Goal: Information Seeking & Learning: Learn about a topic

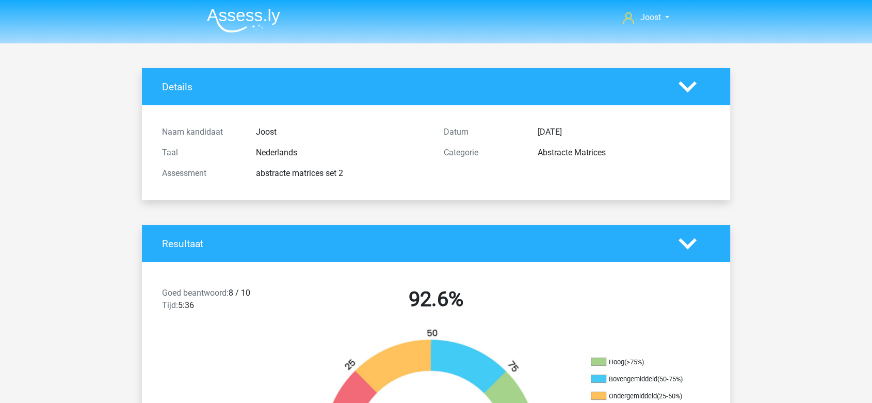
click at [686, 241] on icon at bounding box center [687, 244] width 18 height 18
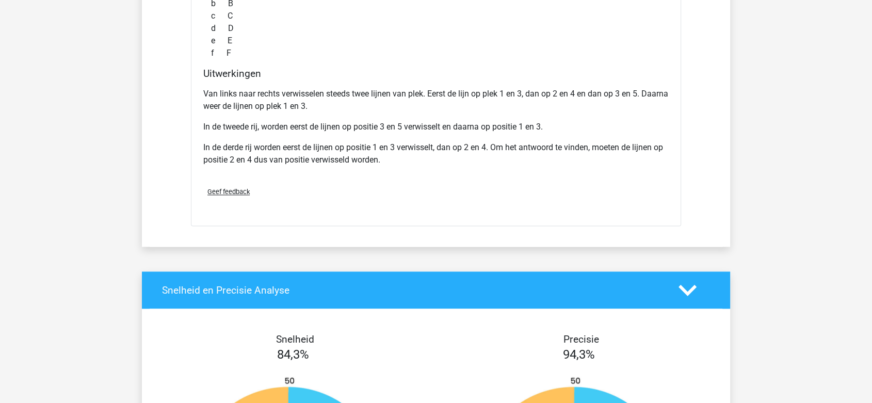
scroll to position [1432, 0]
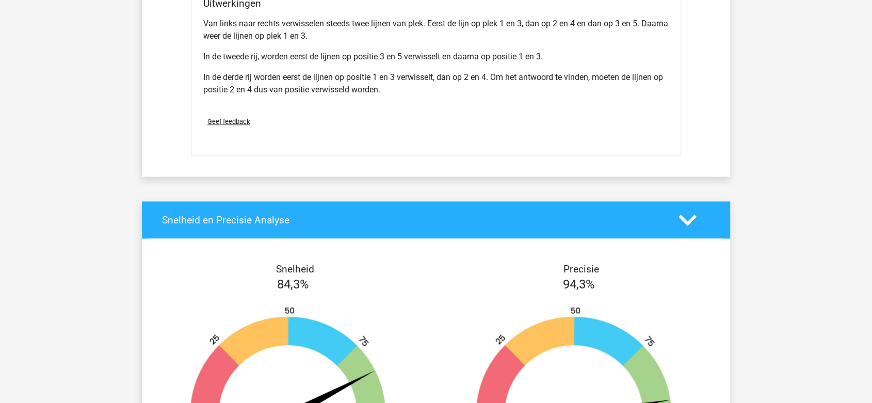
click at [685, 220] on polygon at bounding box center [687, 219] width 18 height 11
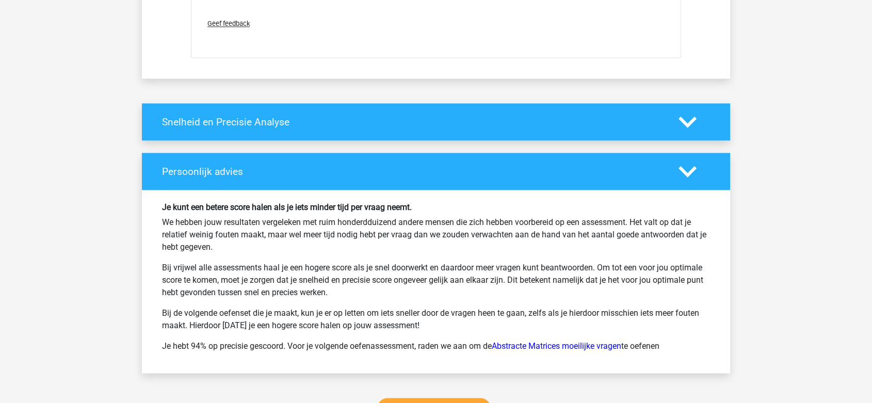
scroll to position [1547, 0]
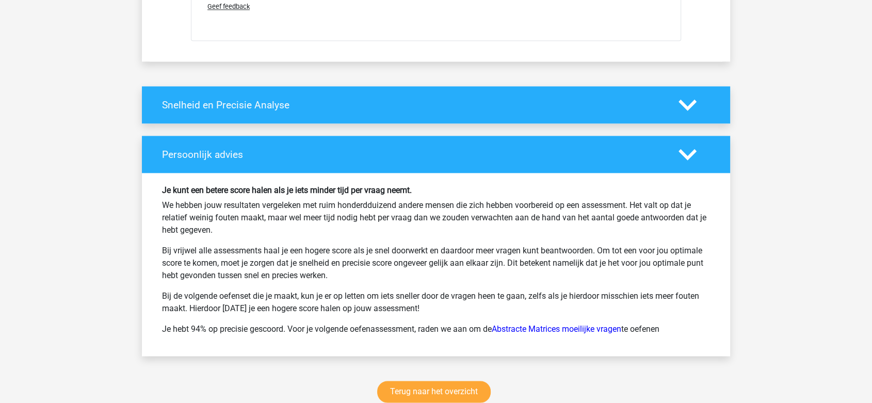
click at [685, 152] on polygon at bounding box center [687, 154] width 18 height 11
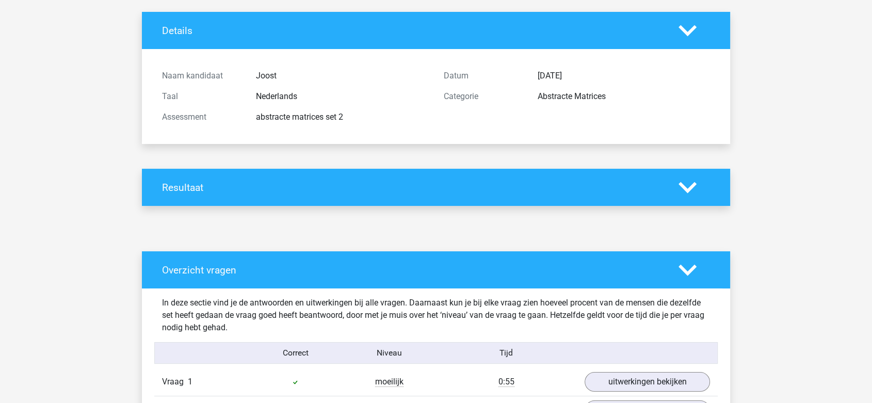
scroll to position [114, 0]
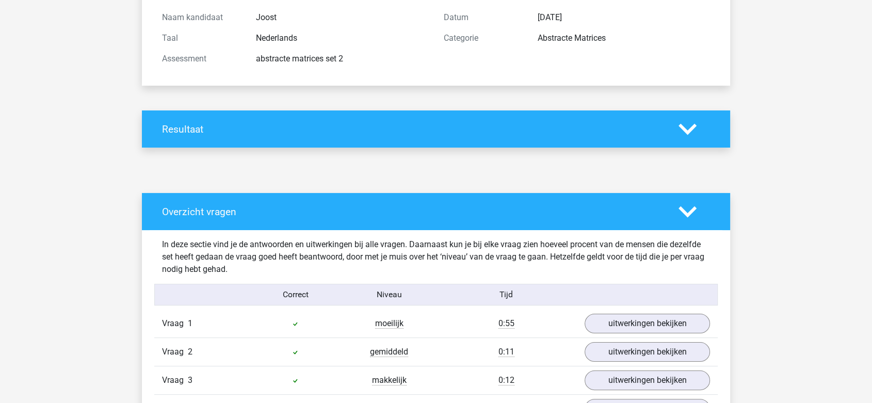
click at [685, 210] on polygon at bounding box center [687, 211] width 18 height 11
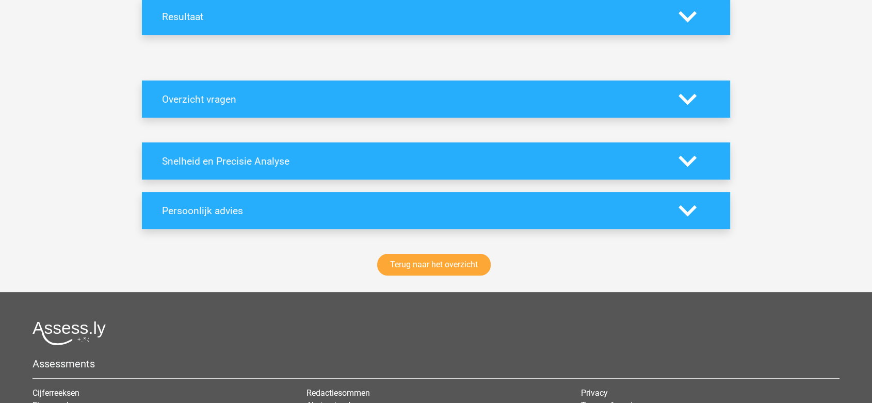
scroll to position [229, 0]
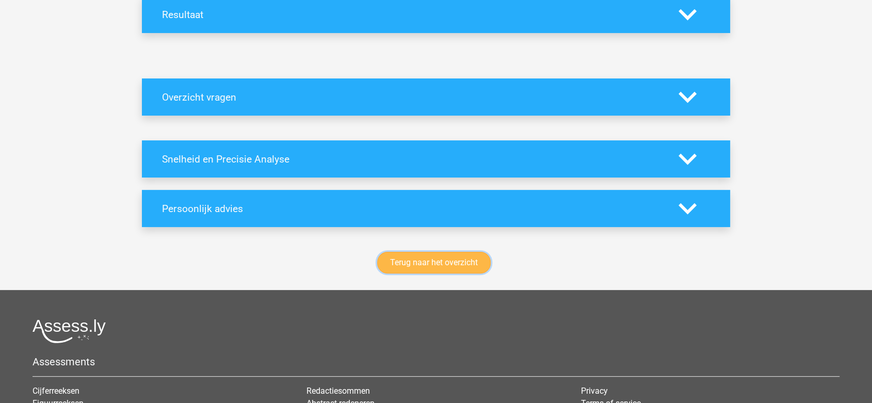
click at [428, 270] on link "Terug naar het overzicht" at bounding box center [433, 263] width 113 height 22
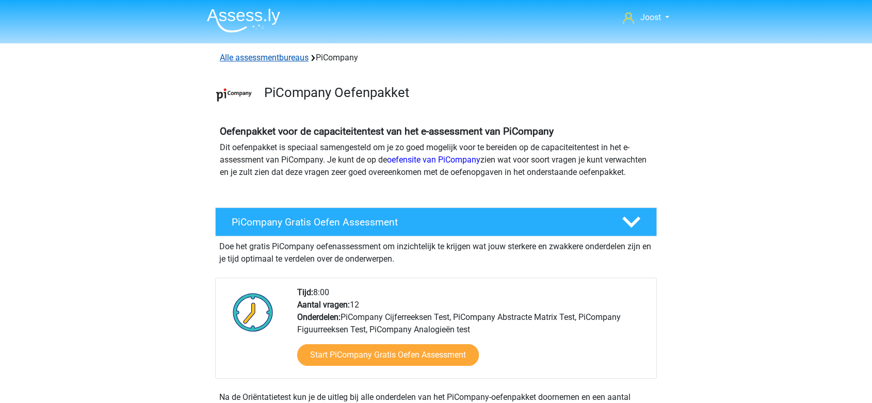
click at [270, 56] on link "Alle assessmentbureaus" at bounding box center [264, 58] width 89 height 10
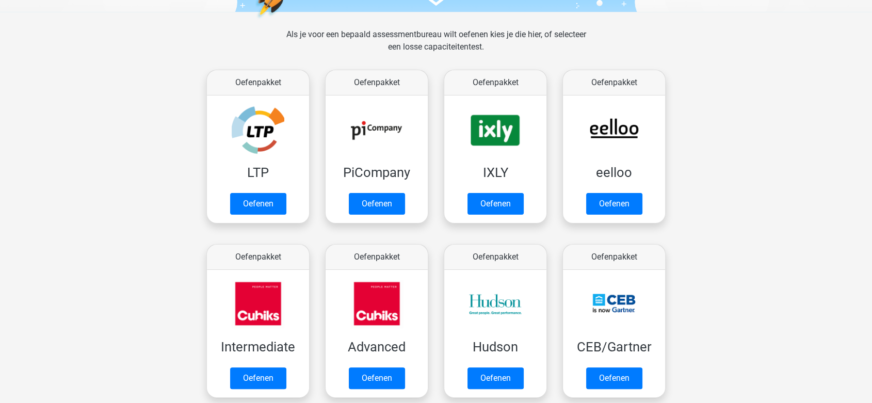
scroll to position [107, 0]
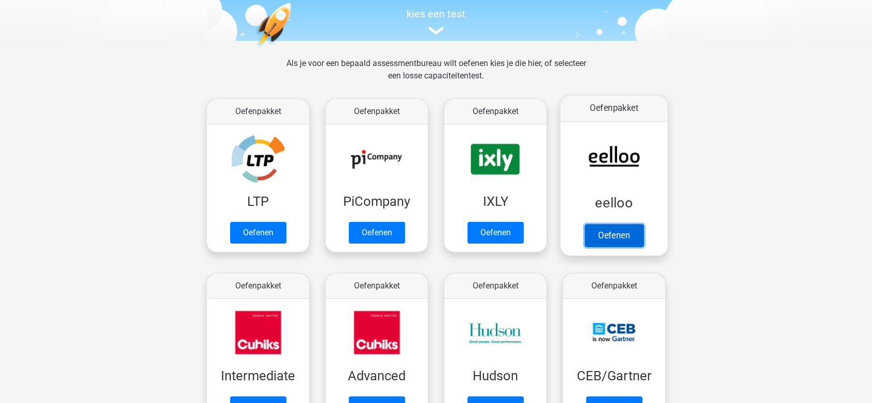
click at [612, 224] on link "Oefenen" at bounding box center [613, 235] width 59 height 23
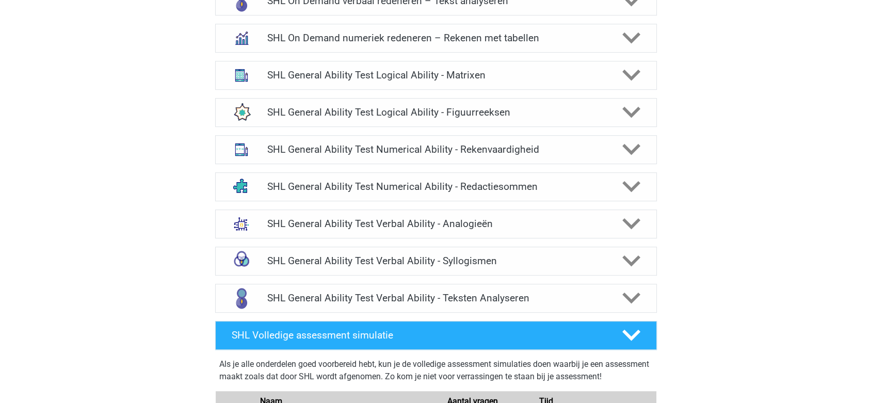
scroll to position [516, 0]
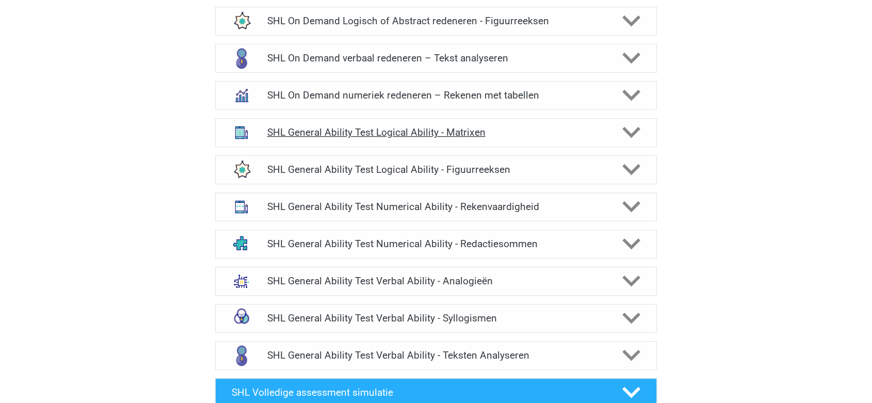
click at [282, 136] on h4 "SHL General Ability Test Logical Ability - Matrixen" at bounding box center [436, 132] width 338 height 12
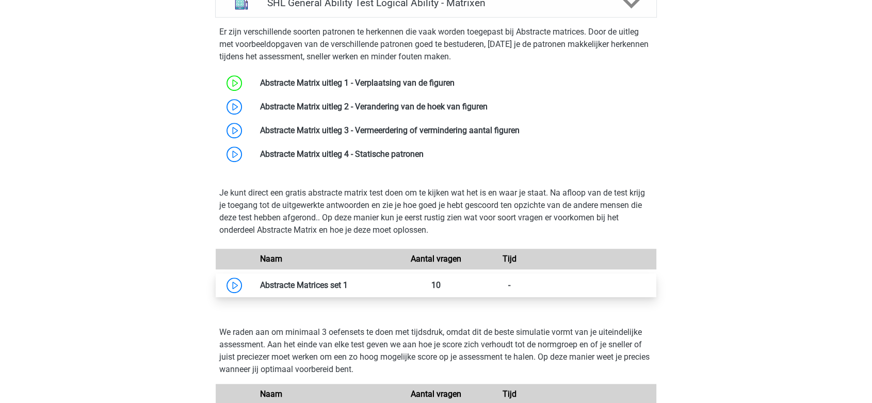
scroll to position [687, 0]
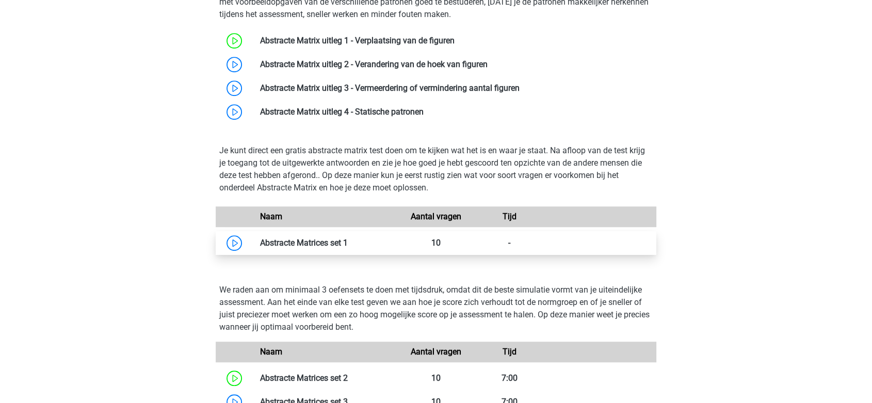
click at [348, 244] on link at bounding box center [348, 243] width 0 height 10
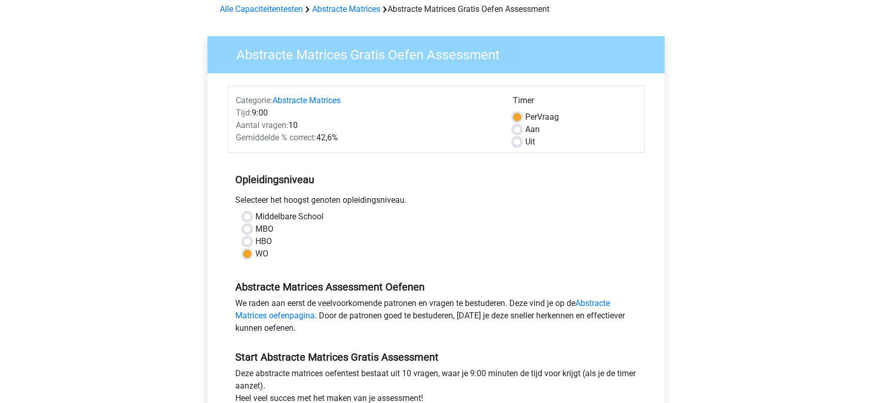
scroll to position [114, 0]
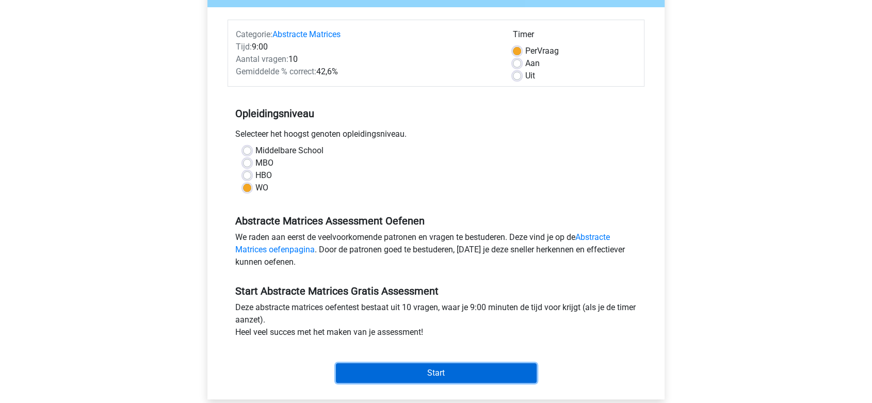
click at [384, 374] on input "Start" at bounding box center [436, 373] width 201 height 20
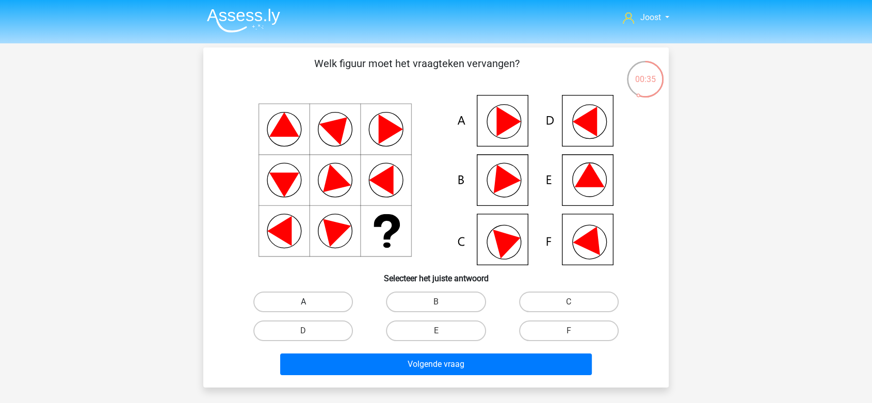
click at [311, 303] on label "A" at bounding box center [303, 301] width 100 height 21
click at [310, 303] on input "A" at bounding box center [306, 305] width 7 height 7
radio input "true"
click at [446, 329] on label "E" at bounding box center [436, 330] width 100 height 21
click at [442, 331] on input "E" at bounding box center [439, 334] width 7 height 7
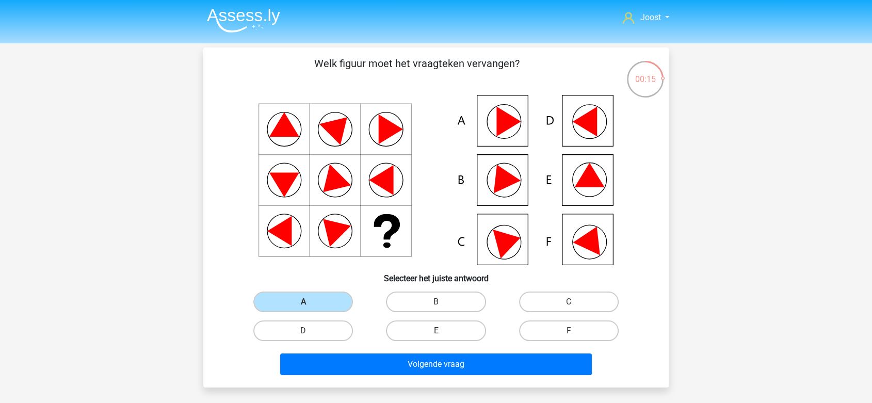
radio input "true"
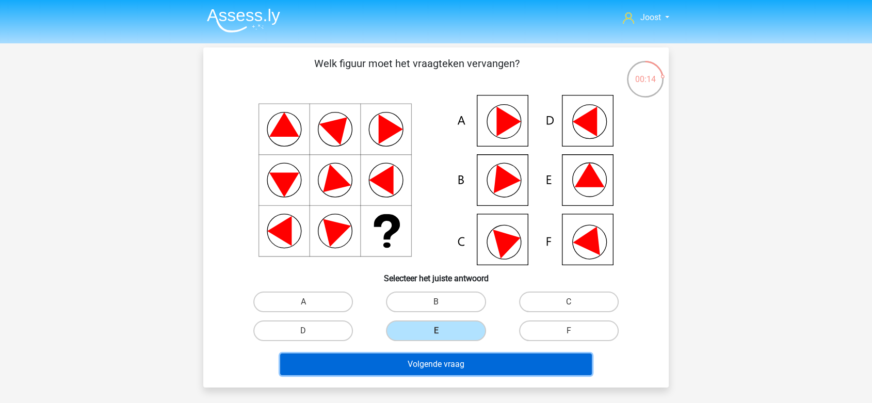
click at [454, 365] on button "Volgende vraag" at bounding box center [436, 364] width 312 height 22
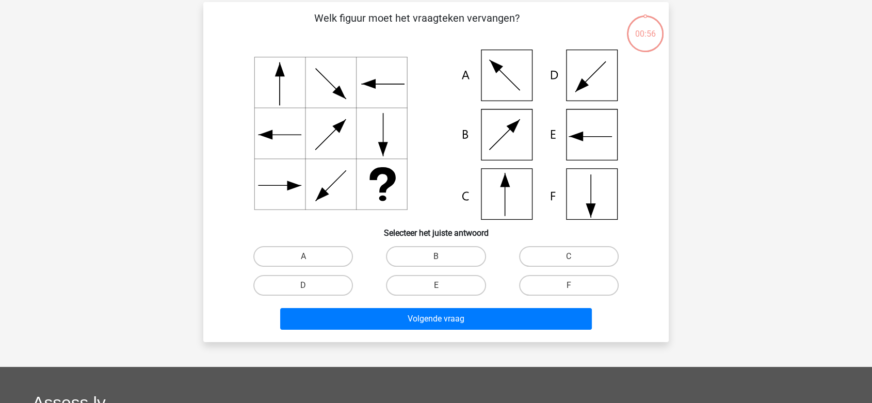
scroll to position [47, 0]
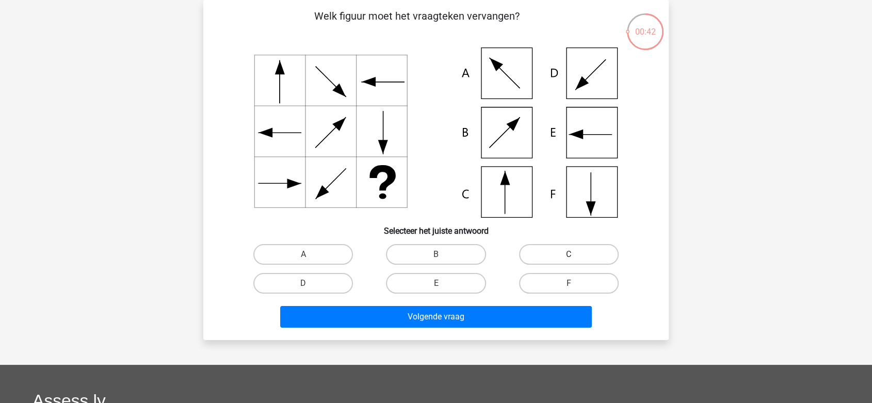
click at [578, 258] on label "C" at bounding box center [569, 254] width 100 height 21
click at [575, 258] on input "C" at bounding box center [571, 257] width 7 height 7
radio input "true"
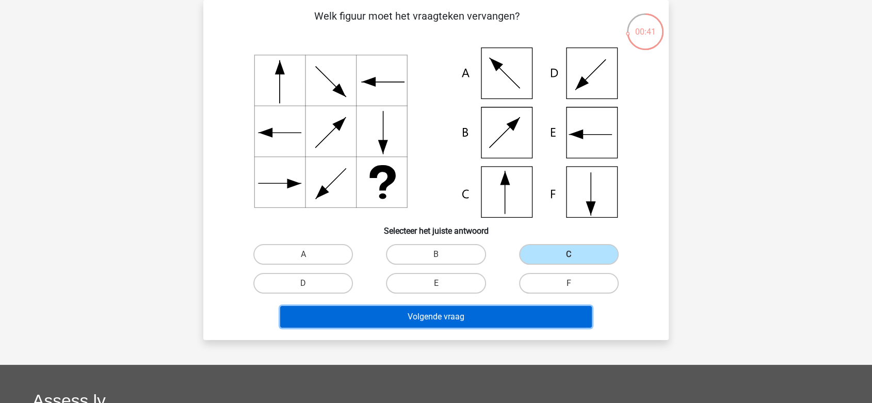
click at [538, 311] on button "Volgende vraag" at bounding box center [436, 317] width 312 height 22
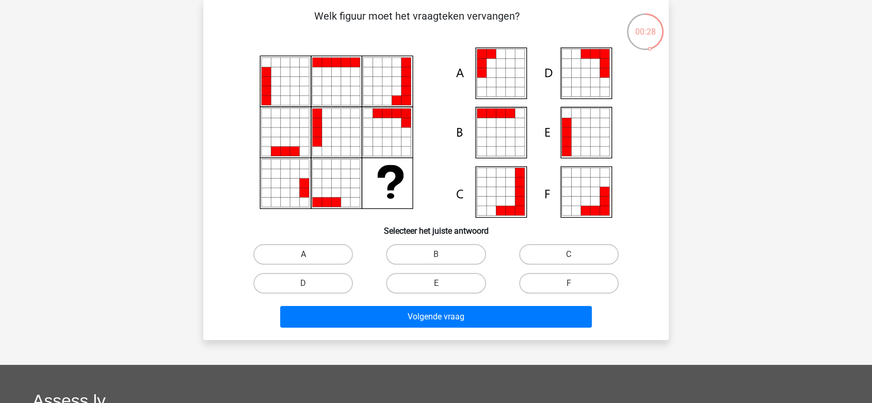
click at [329, 258] on label "A" at bounding box center [303, 254] width 100 height 21
click at [310, 258] on input "A" at bounding box center [306, 257] width 7 height 7
radio input "true"
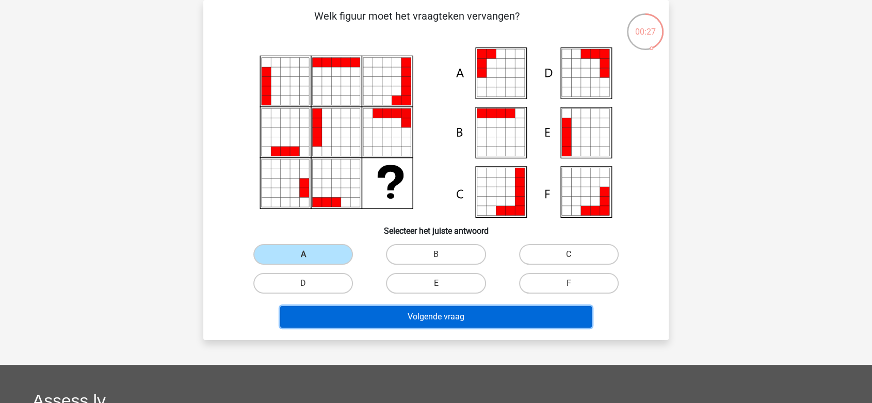
click at [359, 313] on button "Volgende vraag" at bounding box center [436, 317] width 312 height 22
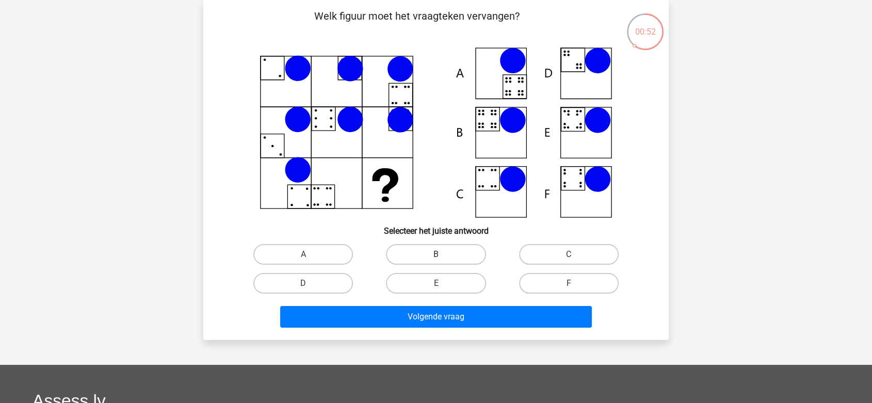
click at [423, 251] on label "B" at bounding box center [436, 254] width 100 height 21
click at [436, 254] on input "B" at bounding box center [439, 257] width 7 height 7
radio input "true"
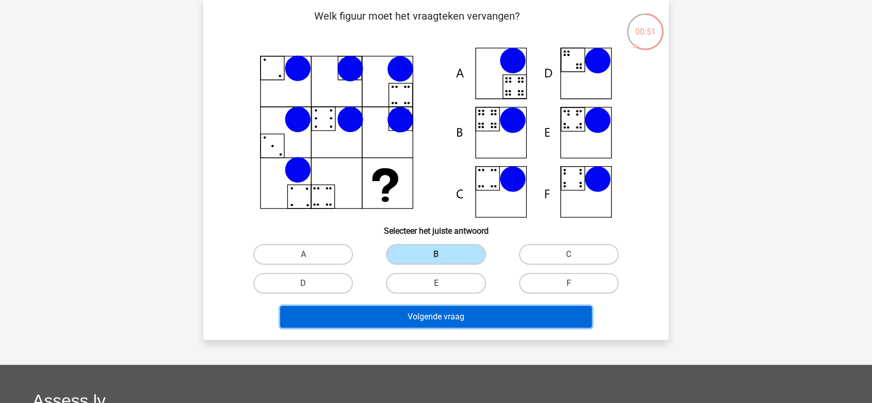
click at [433, 311] on button "Volgende vraag" at bounding box center [436, 317] width 312 height 22
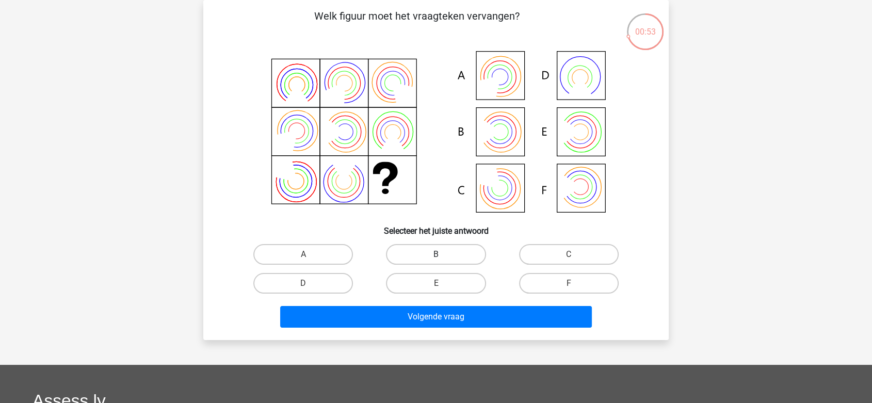
click at [453, 253] on label "B" at bounding box center [436, 254] width 100 height 21
click at [442, 254] on input "B" at bounding box center [439, 257] width 7 height 7
radio input "true"
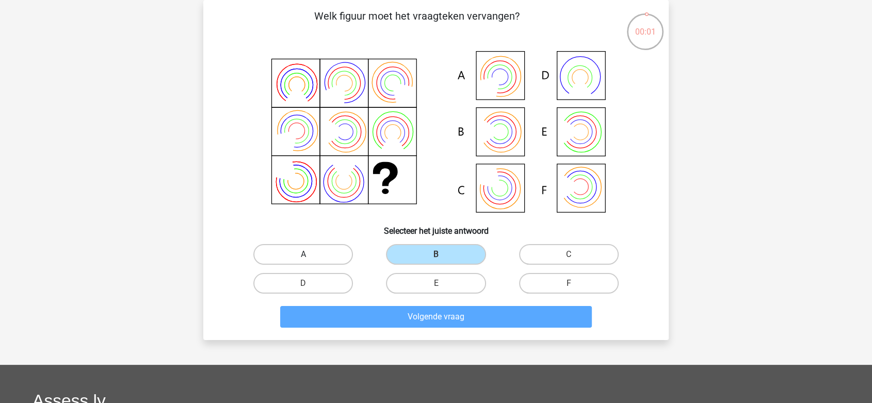
drag, startPoint x: 318, startPoint y: 261, endPoint x: 315, endPoint y: 256, distance: 6.0
click at [316, 264] on div "A" at bounding box center [303, 254] width 133 height 29
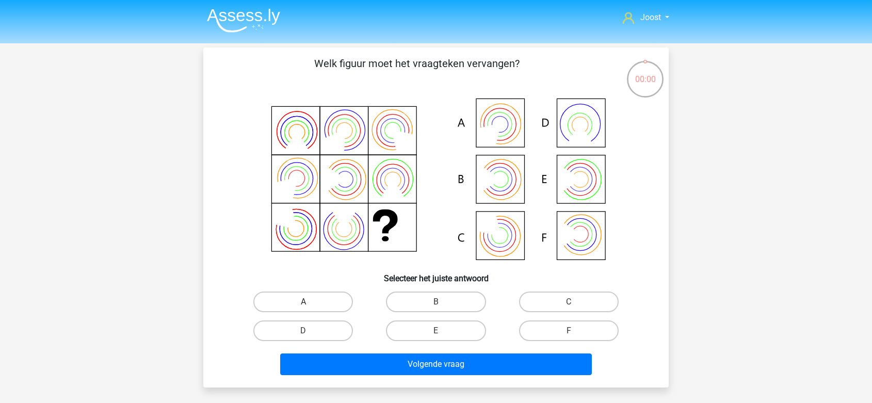
scroll to position [47, 0]
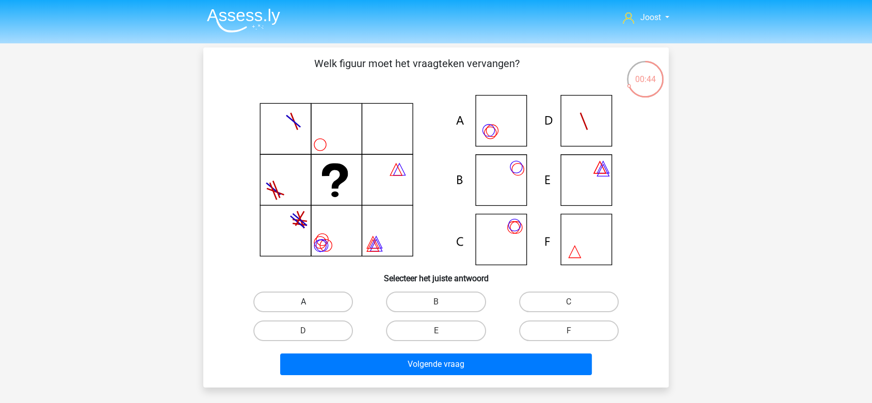
click at [319, 308] on label "A" at bounding box center [303, 301] width 100 height 21
click at [310, 308] on input "A" at bounding box center [306, 305] width 7 height 7
radio input "true"
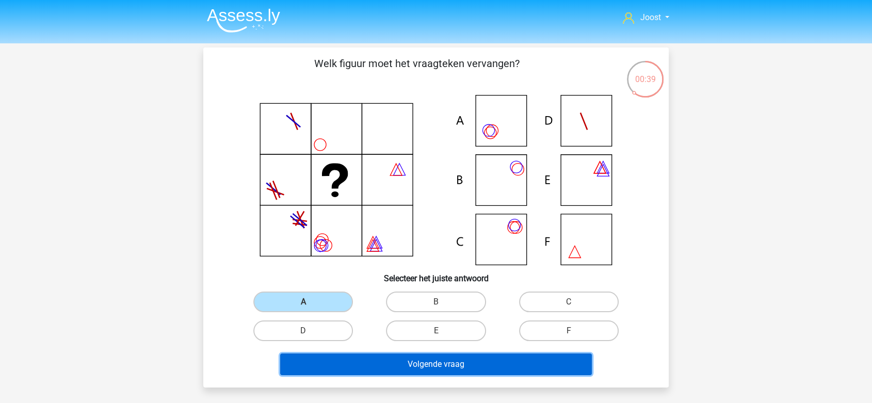
click at [457, 362] on button "Volgende vraag" at bounding box center [436, 364] width 312 height 22
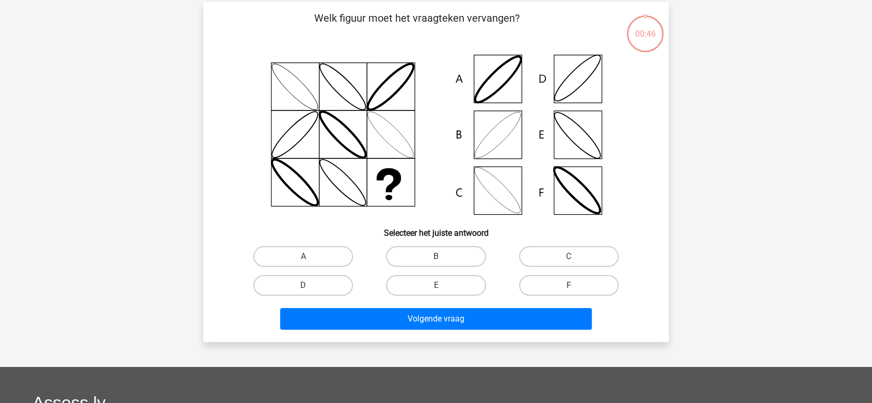
scroll to position [47, 0]
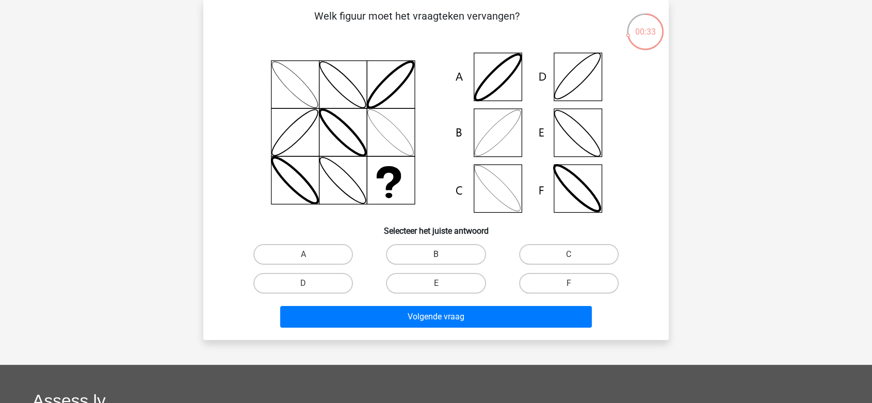
click at [462, 251] on label "B" at bounding box center [436, 254] width 100 height 21
click at [442, 254] on input "B" at bounding box center [439, 257] width 7 height 7
radio input "true"
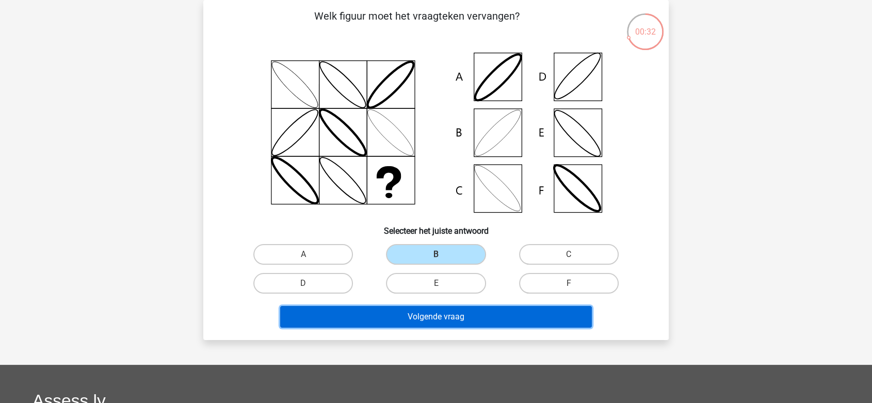
click at [480, 316] on button "Volgende vraag" at bounding box center [436, 317] width 312 height 22
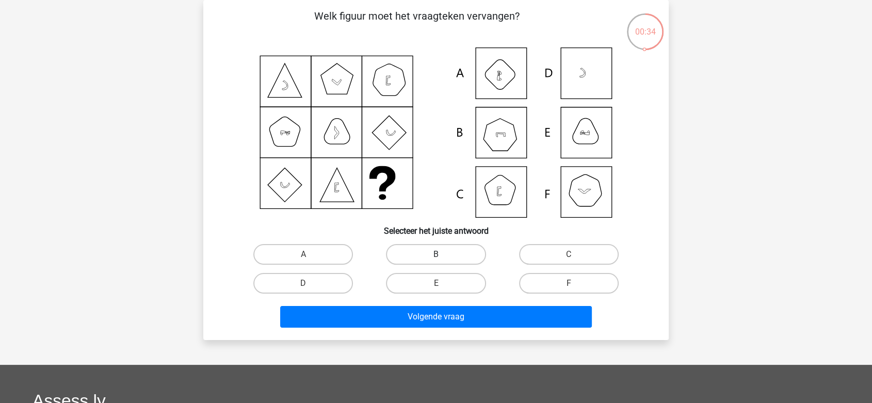
click at [440, 253] on label "B" at bounding box center [436, 254] width 100 height 21
click at [440, 254] on input "B" at bounding box center [439, 257] width 7 height 7
radio input "true"
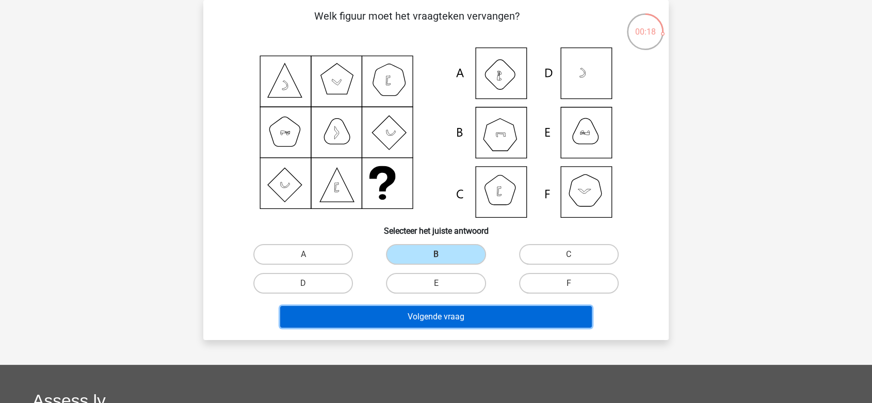
click at [450, 315] on button "Volgende vraag" at bounding box center [436, 317] width 312 height 22
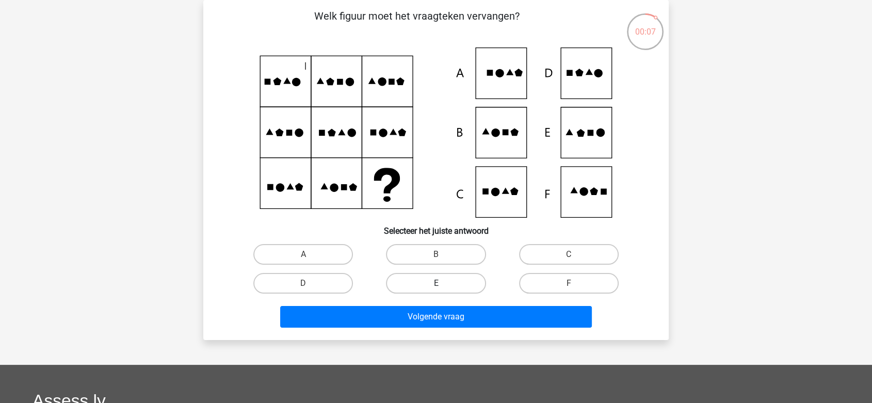
click at [410, 275] on label "E" at bounding box center [436, 283] width 100 height 21
click at [436, 283] on input "E" at bounding box center [439, 286] width 7 height 7
radio input "true"
click at [410, 275] on label "E" at bounding box center [436, 283] width 100 height 21
click at [436, 283] on input "E" at bounding box center [439, 286] width 7 height 7
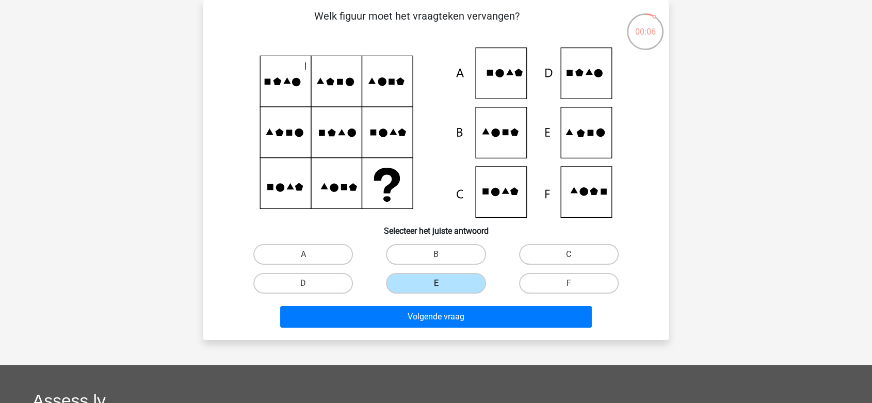
click at [405, 299] on div "Volgende vraag" at bounding box center [436, 315] width 432 height 34
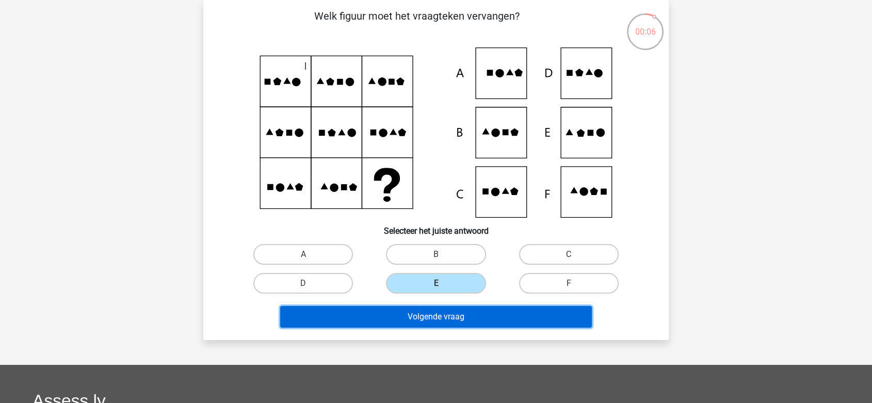
click at [400, 317] on button "Volgende vraag" at bounding box center [436, 317] width 312 height 22
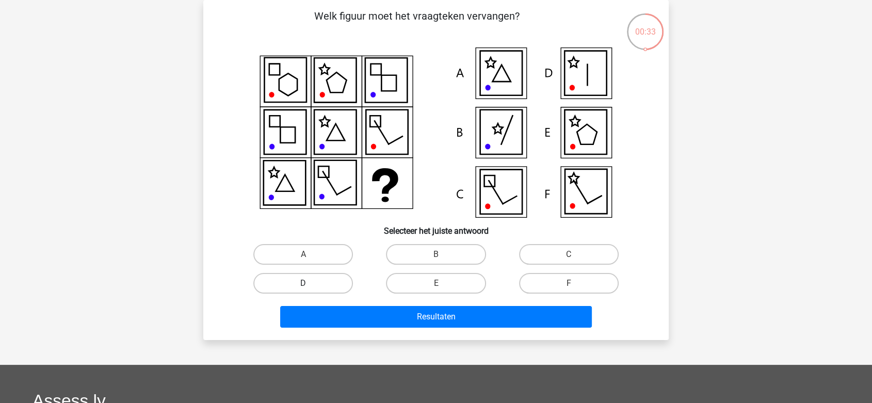
click at [298, 288] on label "D" at bounding box center [303, 283] width 100 height 21
click at [303, 288] on input "D" at bounding box center [306, 286] width 7 height 7
radio input "true"
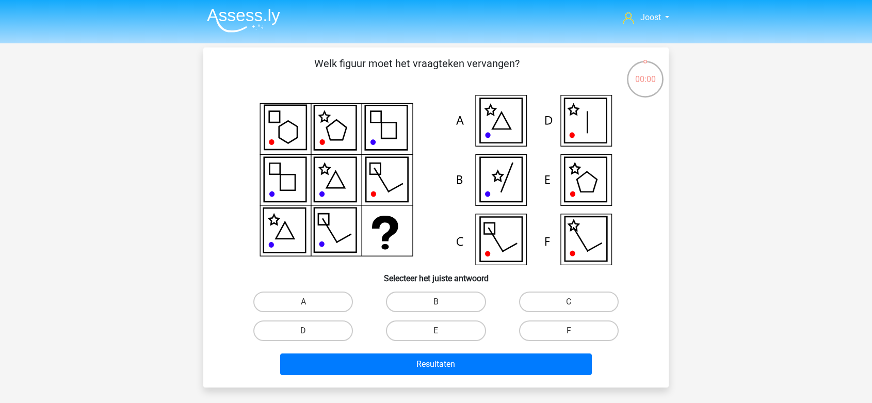
scroll to position [47, 0]
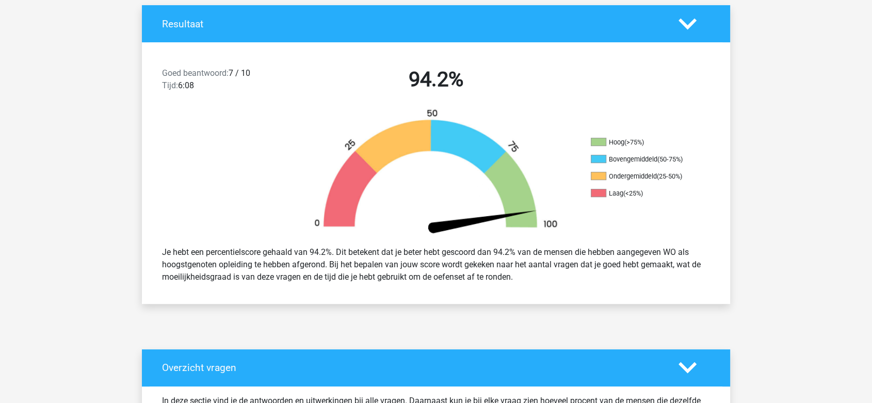
scroll to position [220, 0]
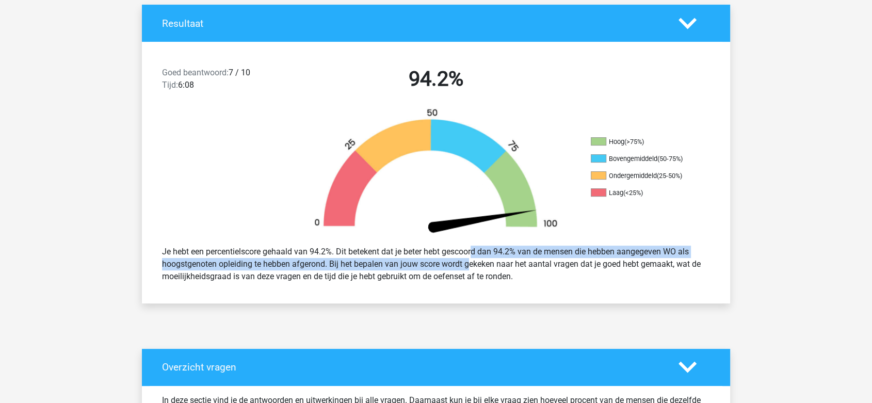
drag, startPoint x: 438, startPoint y: 251, endPoint x: 438, endPoint y: 263, distance: 11.9
click at [438, 263] on div "Je hebt een percentielscore gehaald van 94.2%. Dit betekent dat je beter hebt g…" at bounding box center [435, 263] width 563 height 45
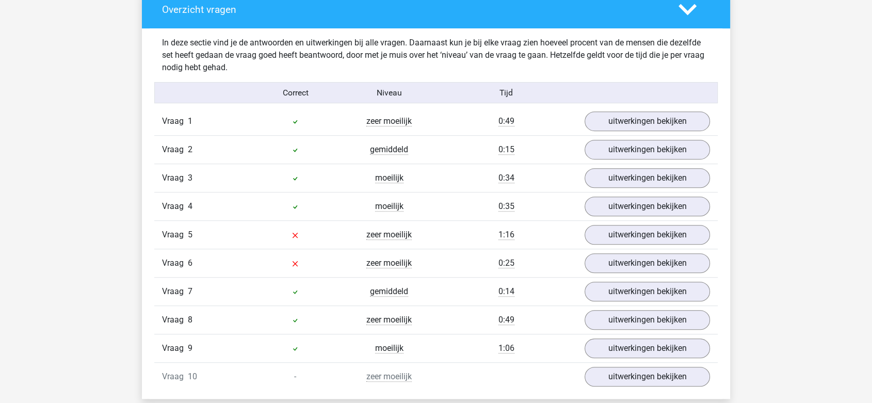
scroll to position [579, 0]
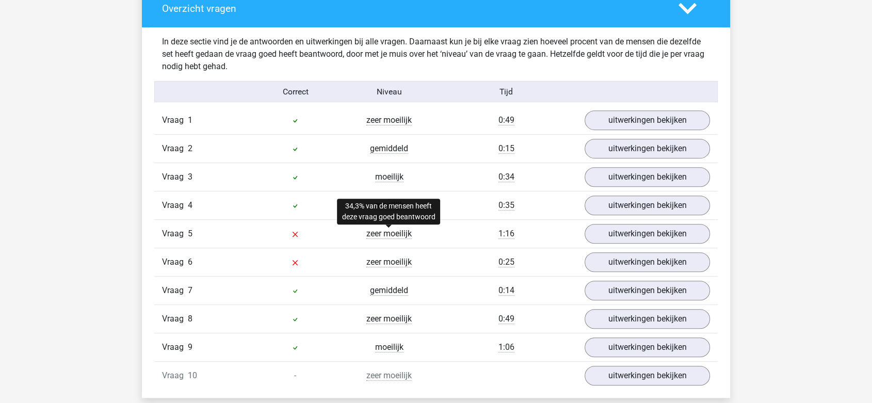
click at [401, 236] on span "zeer moeilijk" at bounding box center [388, 233] width 45 height 10
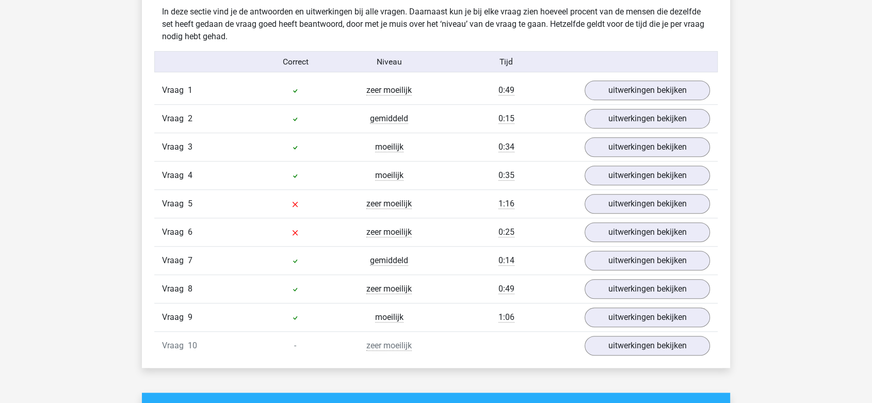
scroll to position [602, 0]
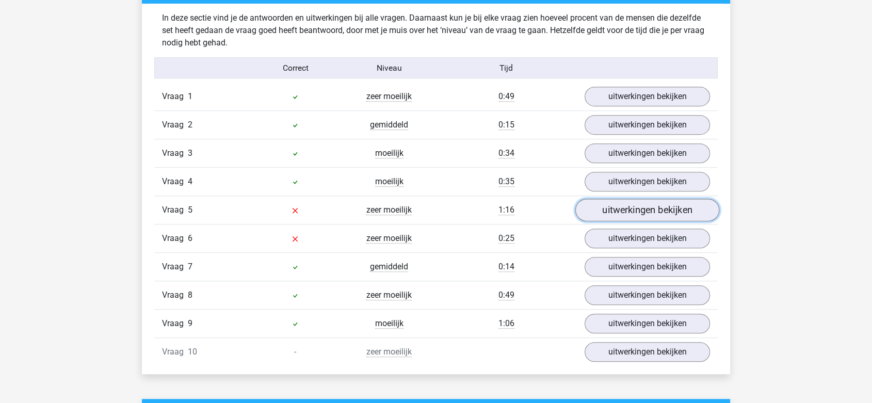
click at [613, 211] on link "uitwerkingen bekijken" at bounding box center [647, 210] width 144 height 23
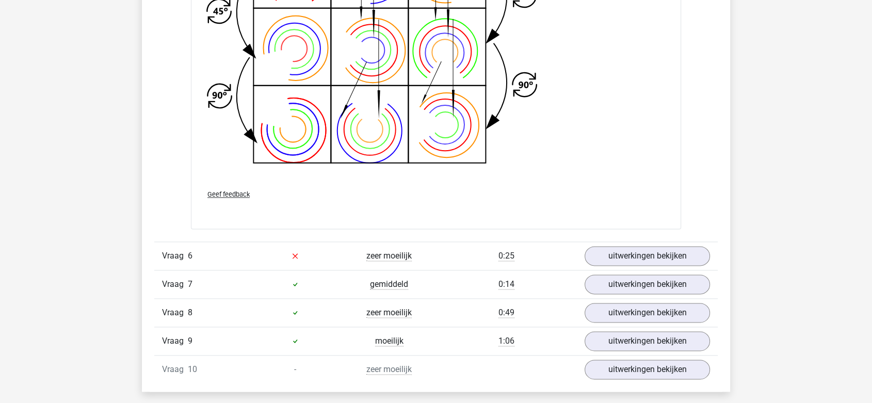
scroll to position [1255, 0]
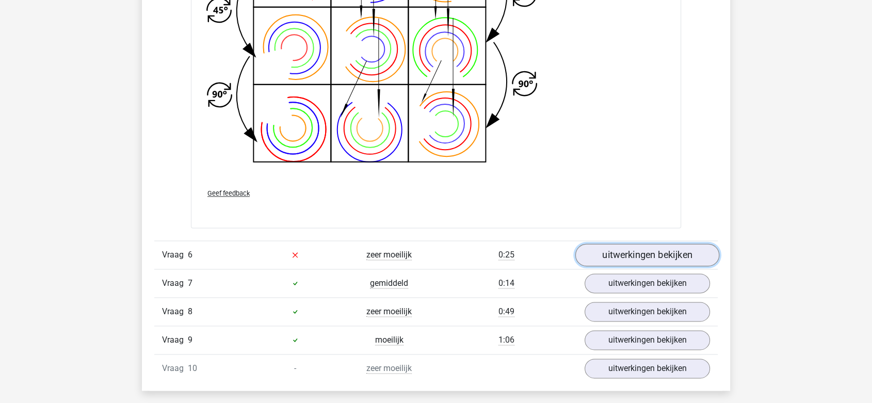
click at [630, 259] on link "uitwerkingen bekijken" at bounding box center [647, 254] width 144 height 23
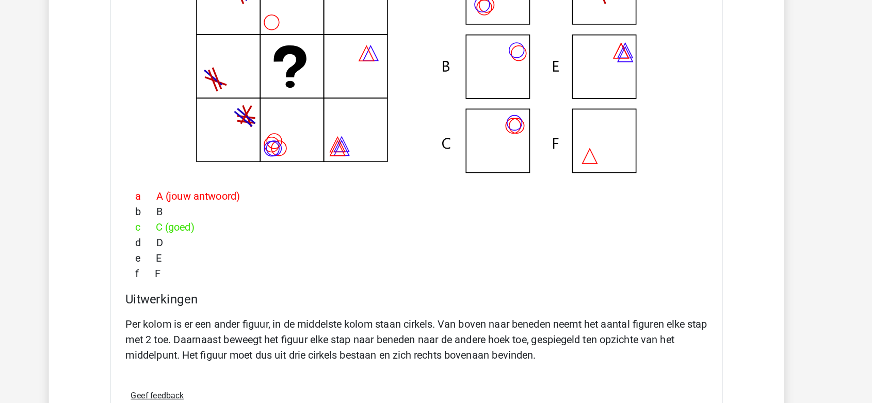
scroll to position [1509, 0]
drag, startPoint x: 311, startPoint y: 335, endPoint x: 353, endPoint y: 340, distance: 42.2
click at [353, 340] on p "Per kolom is er een ander figuur, in de middelste kolom staan cirkels. Van bove…" at bounding box center [435, 351] width 465 height 37
drag, startPoint x: 414, startPoint y: 338, endPoint x: 422, endPoint y: 340, distance: 7.9
click at [415, 338] on p "Per kolom is er een ander figuur, in de middelste kolom staan cirkels. Van bove…" at bounding box center [435, 351] width 465 height 37
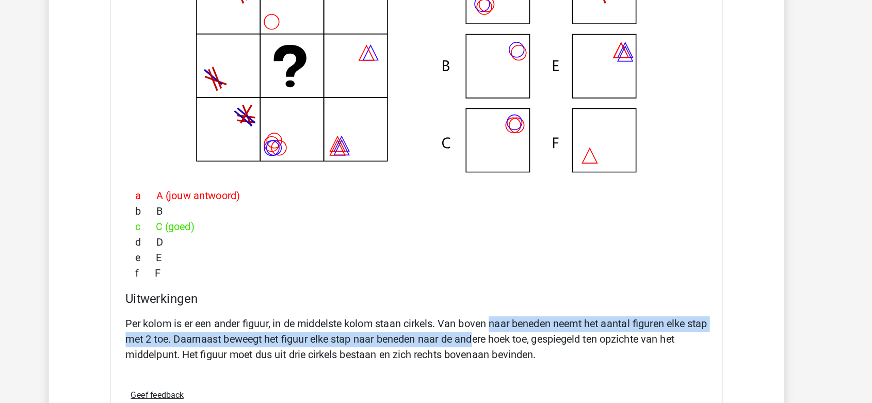
drag, startPoint x: 497, startPoint y: 339, endPoint x: 502, endPoint y: 348, distance: 10.6
click at [502, 348] on p "Per kolom is er een ander figuur, in de middelste kolom staan cirkels. Van bove…" at bounding box center [435, 351] width 465 height 37
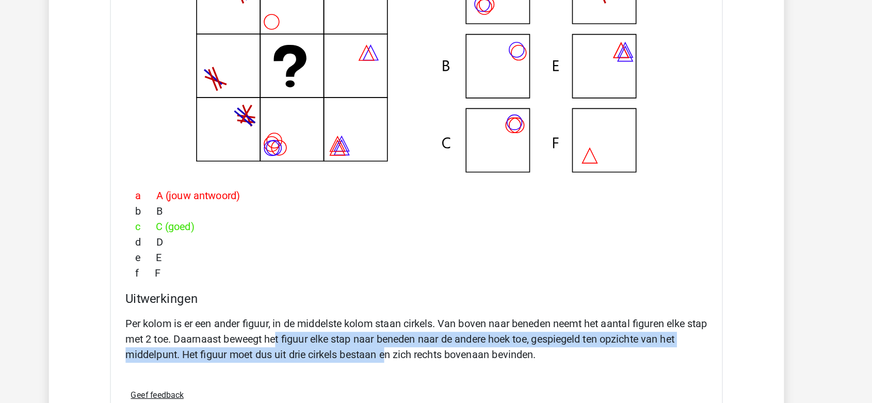
drag, startPoint x: 350, startPoint y: 348, endPoint x: 413, endPoint y: 357, distance: 63.6
click at [413, 357] on p "Per kolom is er een ander figuur, in de middelste kolom staan cirkels. Van bove…" at bounding box center [435, 351] width 465 height 37
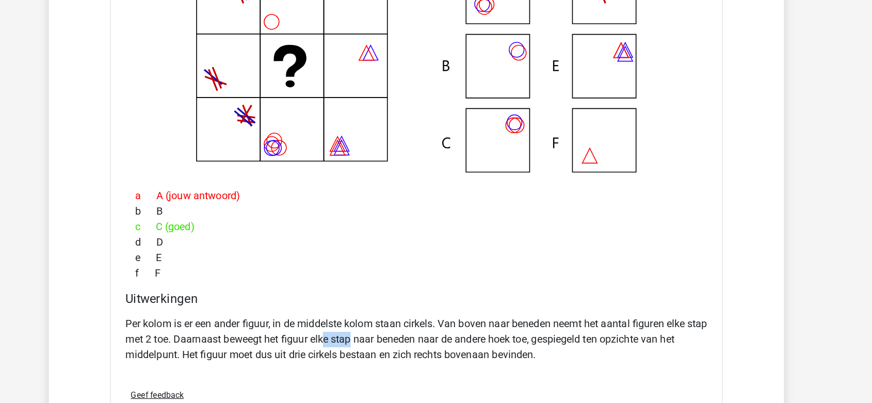
drag, startPoint x: 380, startPoint y: 349, endPoint x: 403, endPoint y: 352, distance: 23.5
click at [403, 352] on p "Per kolom is er een ander figuur, in de middelste kolom staan cirkels. Van bove…" at bounding box center [435, 351] width 465 height 37
click at [433, 351] on p "Per kolom is er een ander figuur, in de middelste kolom staan cirkels. Van bove…" at bounding box center [435, 351] width 465 height 37
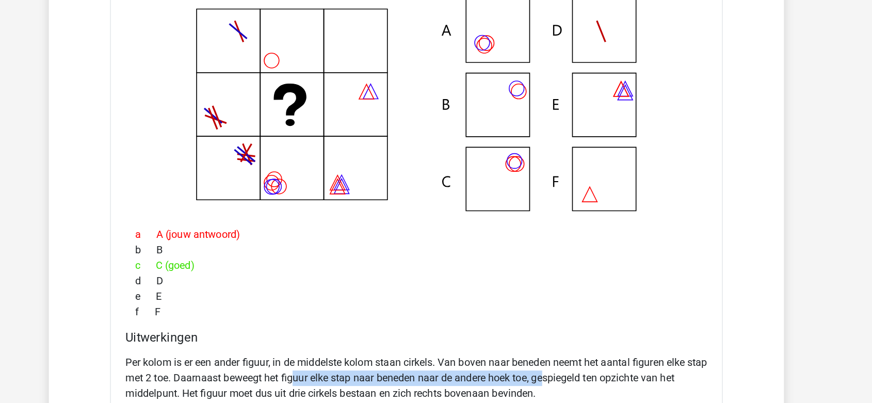
drag, startPoint x: 367, startPoint y: 347, endPoint x: 559, endPoint y: 354, distance: 192.5
click at [559, 354] on p "Per kolom is er een ander figuur, in de middelste kolom staan cirkels. Van bove…" at bounding box center [435, 351] width 465 height 37
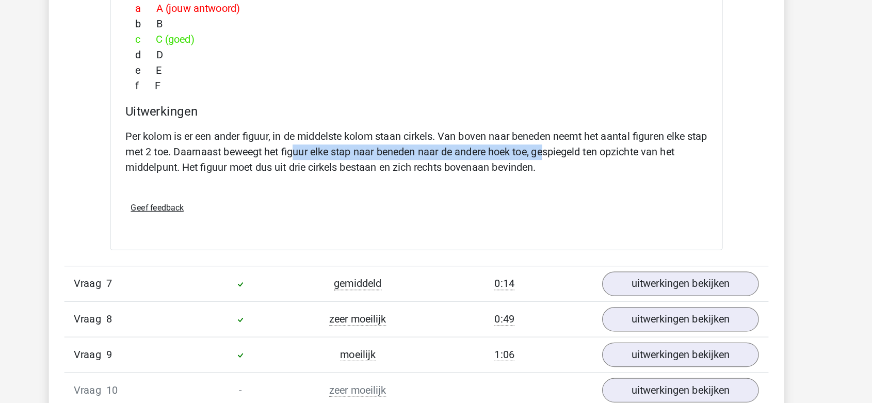
scroll to position [1749, 0]
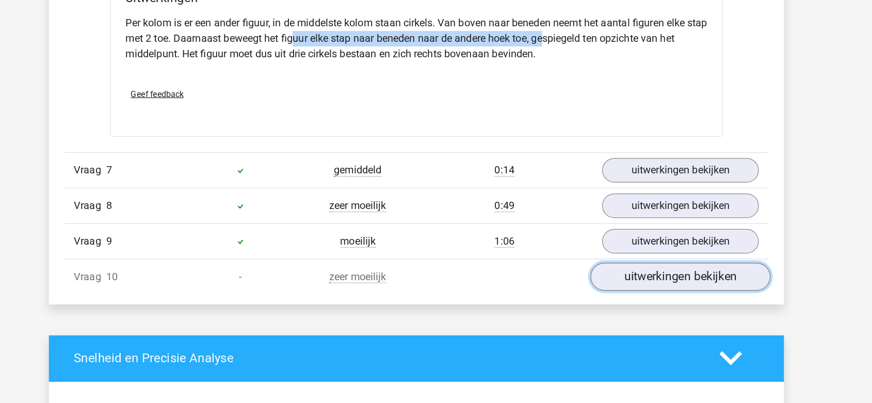
click at [625, 301] on link "uitwerkingen bekijken" at bounding box center [647, 301] width 144 height 23
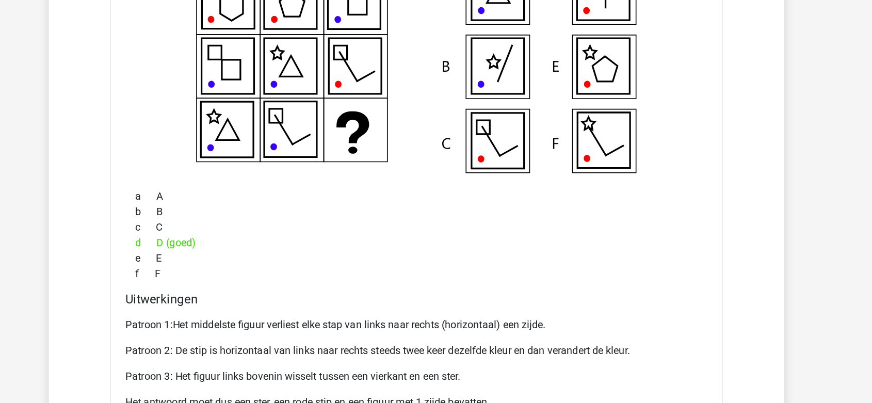
scroll to position [2054, 0]
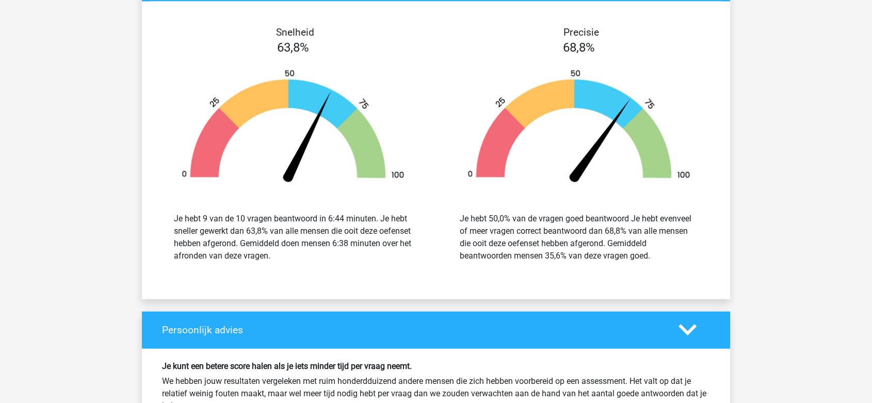
scroll to position [6193, 0]
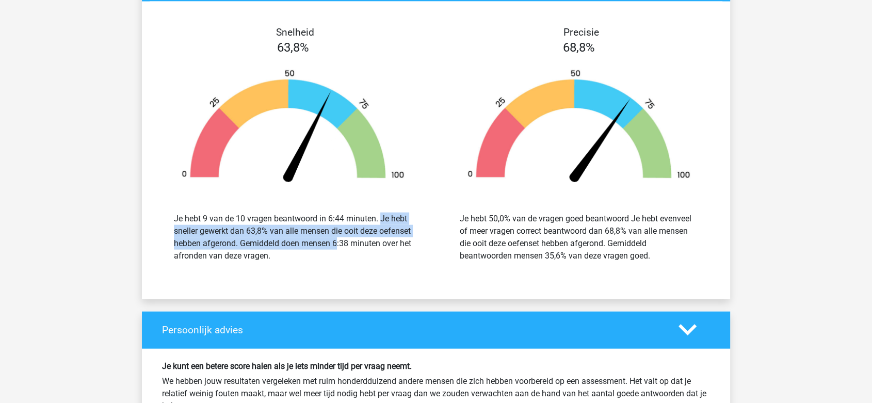
drag, startPoint x: 378, startPoint y: 216, endPoint x: 367, endPoint y: 236, distance: 23.1
click at [367, 236] on div "Je hebt 9 van de 10 vragen beantwoord in 6:44 minuten. Je hebt sneller gewerkt …" at bounding box center [293, 237] width 238 height 50
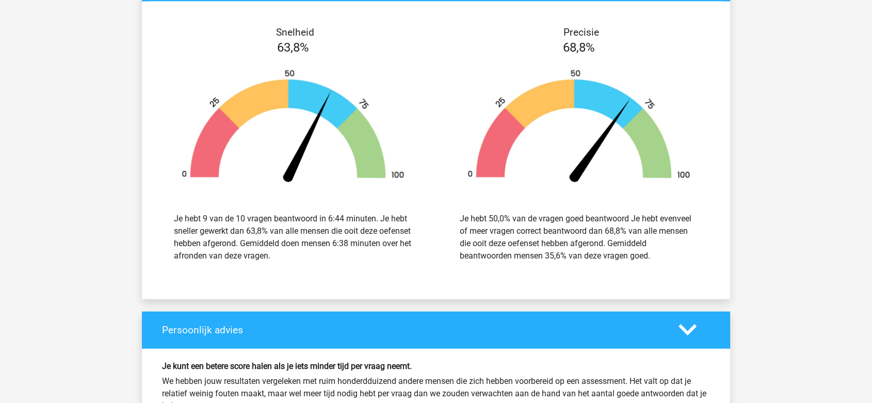
click at [367, 236] on div "Je hebt 9 van de 10 vragen beantwoord in 6:44 minuten. Je hebt sneller gewerkt …" at bounding box center [293, 237] width 238 height 50
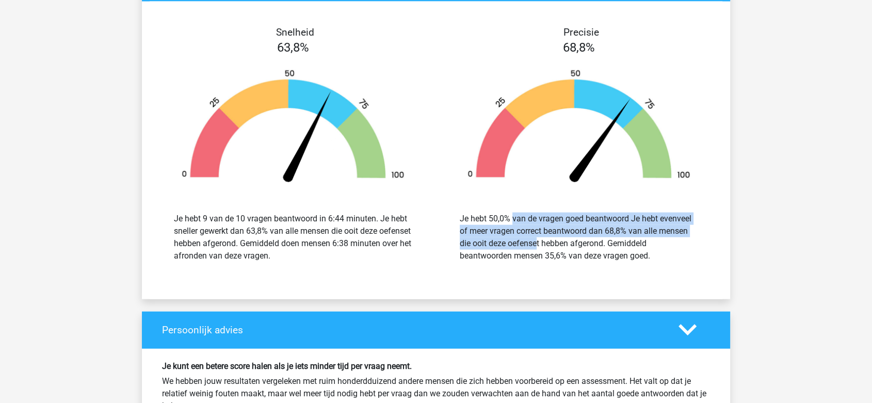
drag, startPoint x: 487, startPoint y: 211, endPoint x: 483, endPoint y: 240, distance: 29.2
click at [483, 240] on div "Je hebt 50,0% van de vragen goed beantwoord Je hebt evenveel of meer vragen cor…" at bounding box center [579, 237] width 238 height 50
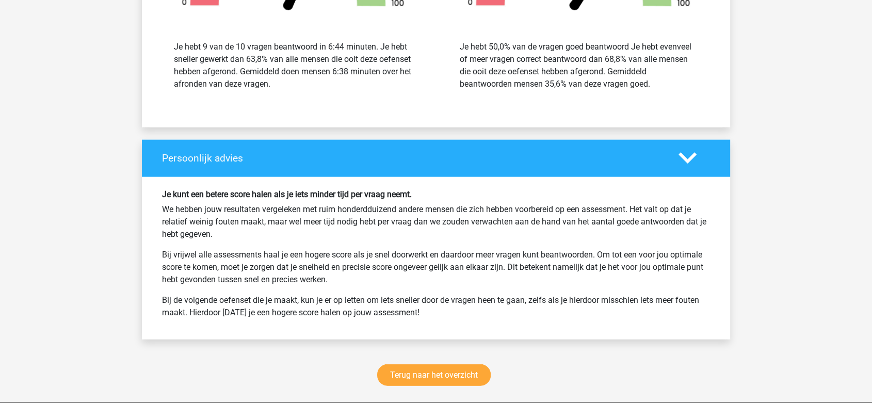
scroll to position [6422, 0]
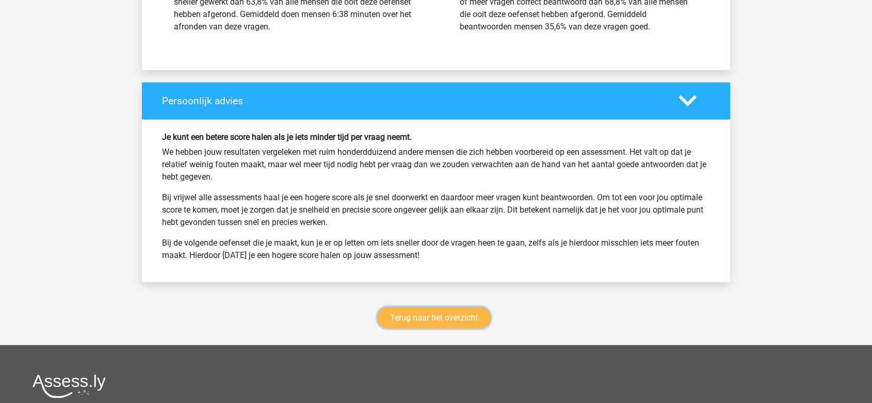
click at [433, 310] on link "Terug naar het overzicht" at bounding box center [433, 318] width 113 height 22
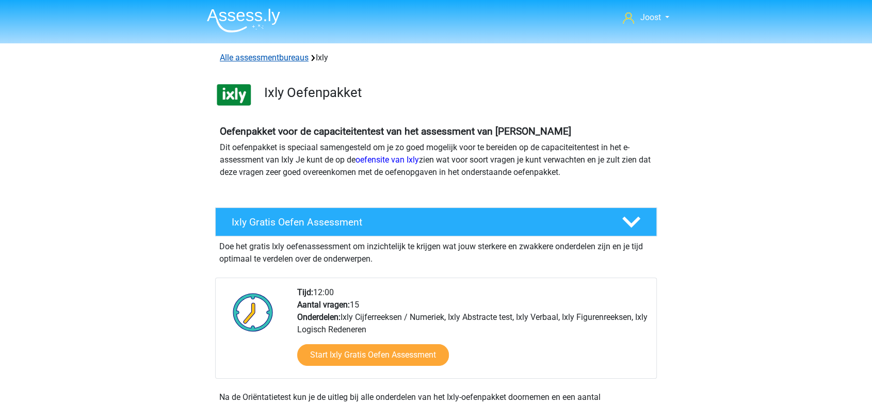
click at [287, 57] on link "Alle assessmentbureaus" at bounding box center [264, 58] width 89 height 10
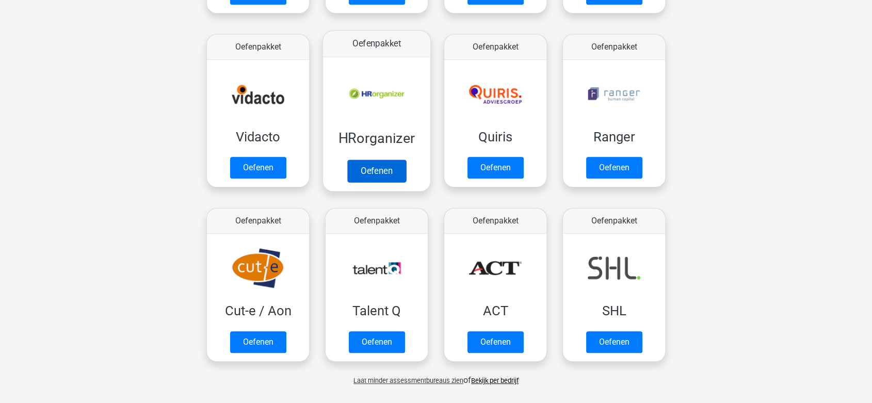
scroll to position [565, 0]
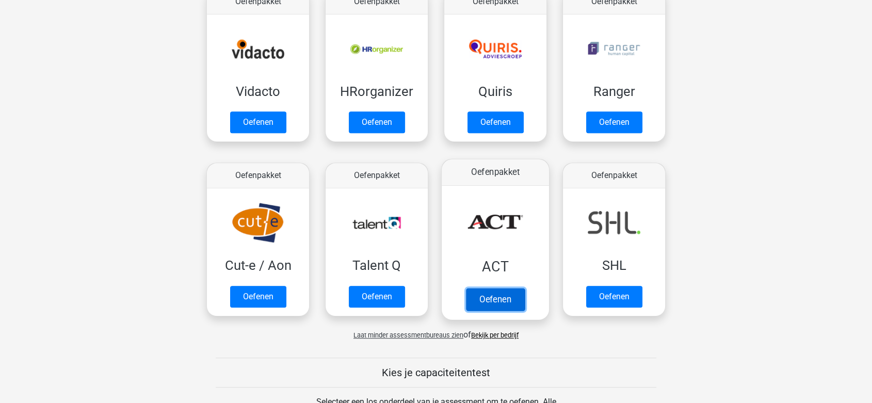
click at [499, 288] on link "Oefenen" at bounding box center [495, 299] width 59 height 23
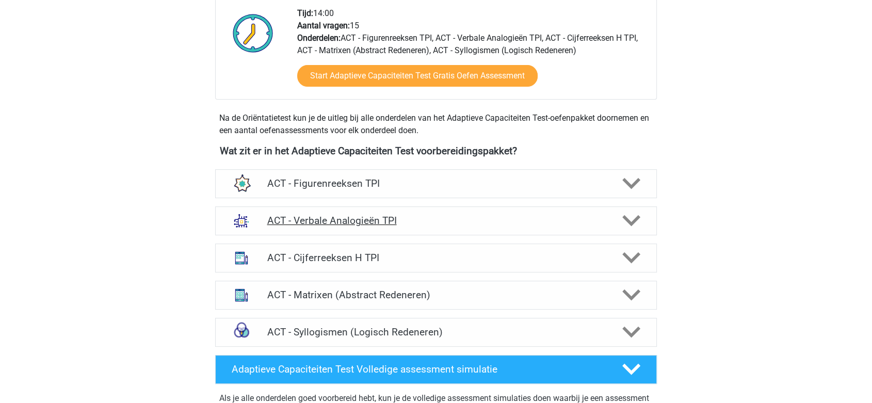
scroll to position [286, 0]
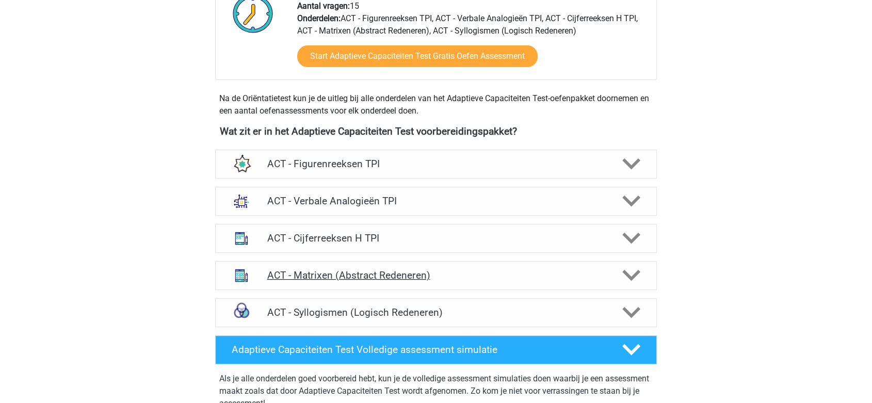
click at [358, 269] on h4 "ACT - Matrixen (Abstract Redeneren)" at bounding box center [436, 275] width 338 height 12
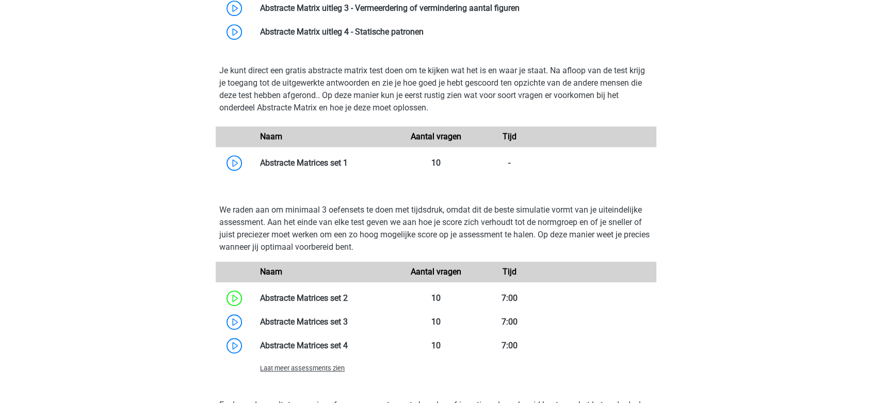
scroll to position [687, 0]
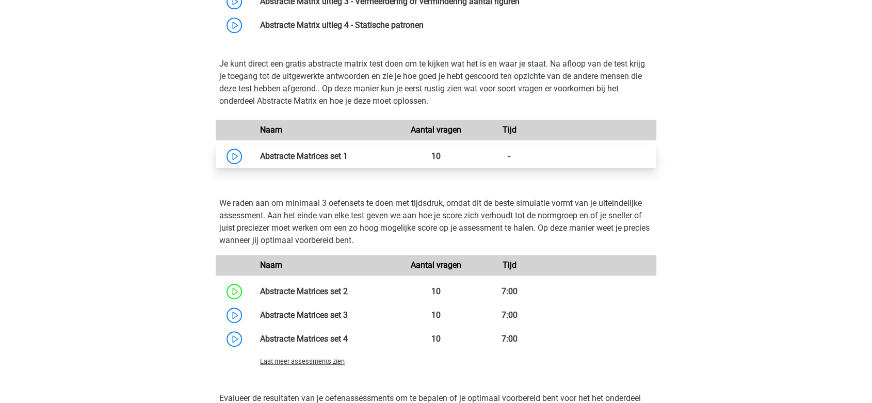
click at [348, 158] on link at bounding box center [348, 156] width 0 height 10
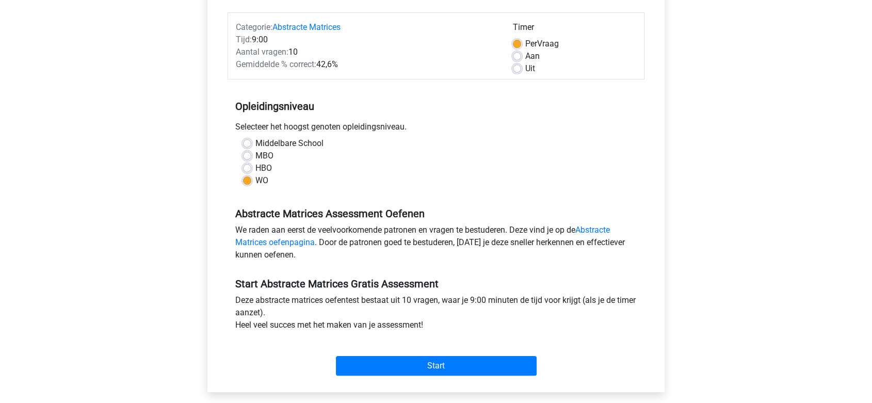
scroll to position [114, 0]
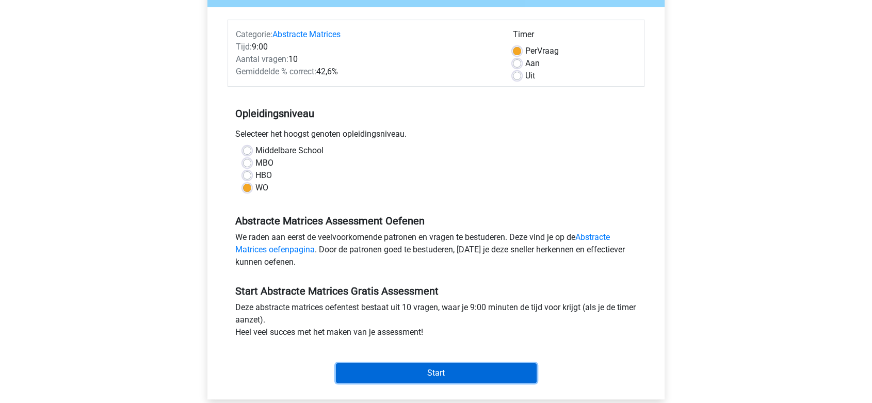
click at [406, 367] on input "Start" at bounding box center [436, 373] width 201 height 20
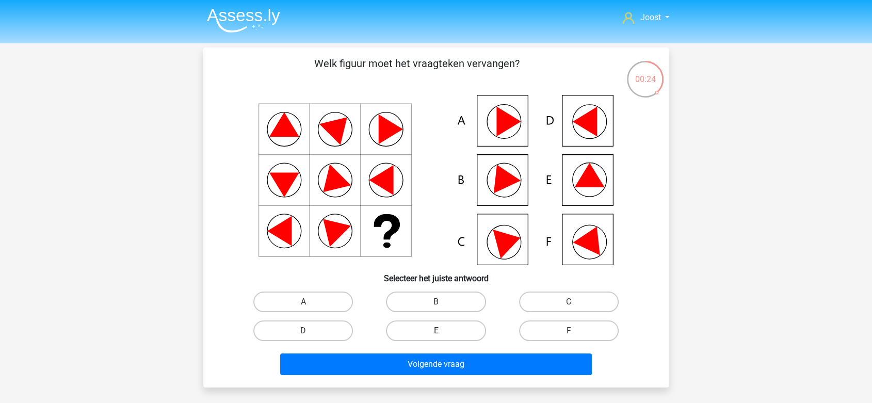
click at [457, 331] on label "E" at bounding box center [436, 330] width 100 height 21
click at [442, 331] on input "E" at bounding box center [439, 334] width 7 height 7
radio input "true"
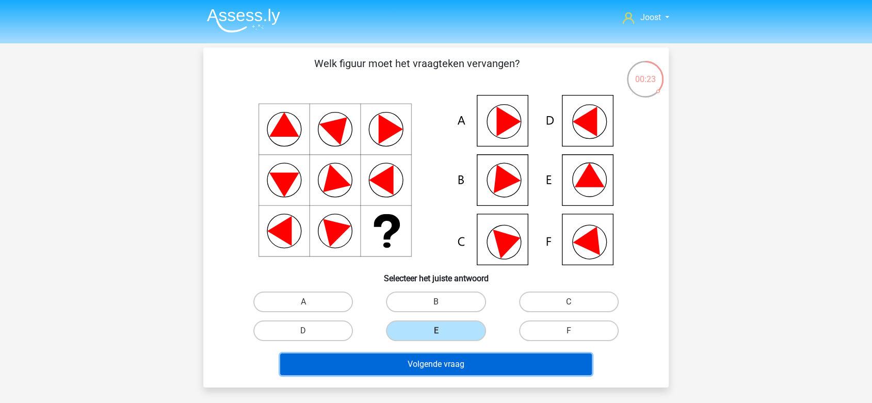
click at [464, 360] on button "Volgende vraag" at bounding box center [436, 364] width 312 height 22
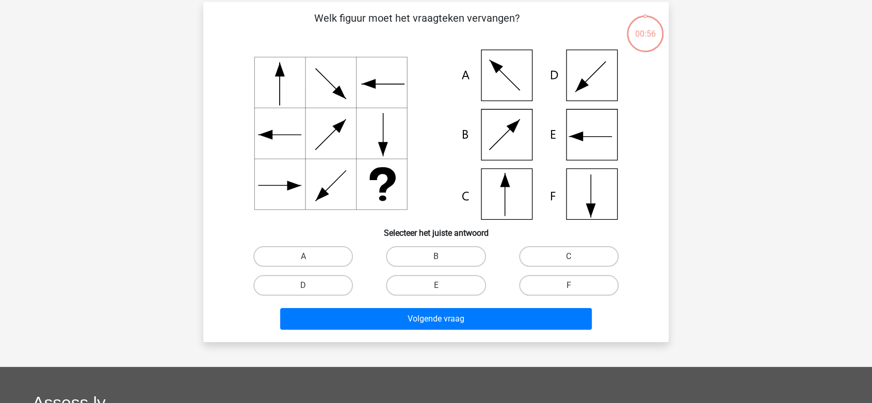
scroll to position [47, 0]
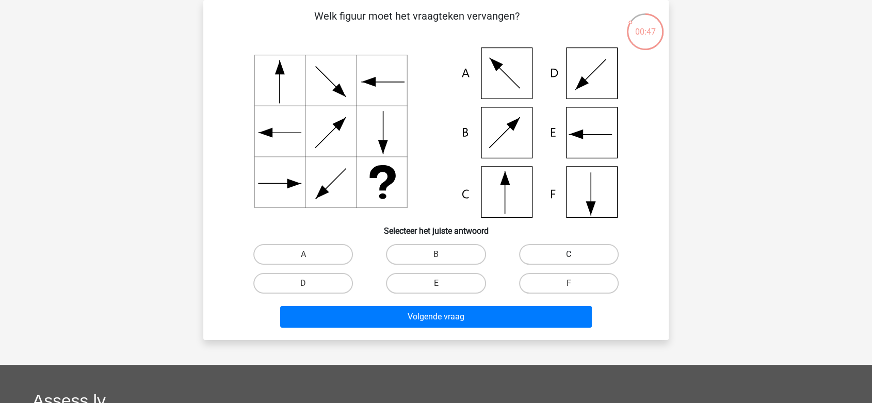
click at [582, 254] on label "C" at bounding box center [569, 254] width 100 height 21
click at [575, 254] on input "C" at bounding box center [571, 257] width 7 height 7
radio input "true"
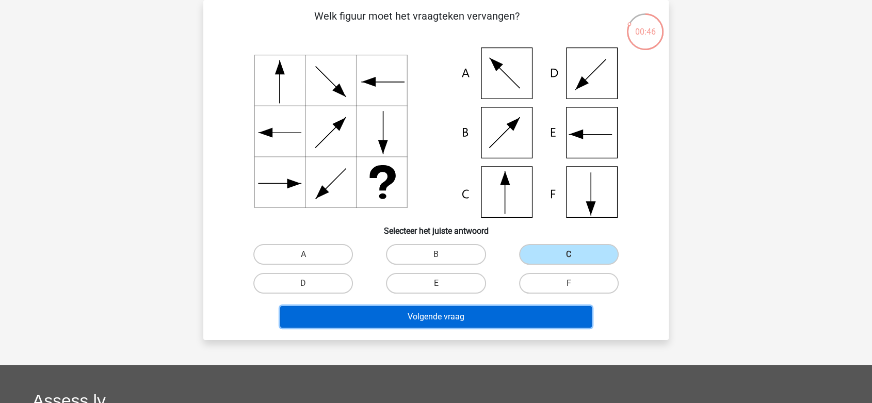
click at [511, 308] on button "Volgende vraag" at bounding box center [436, 317] width 312 height 22
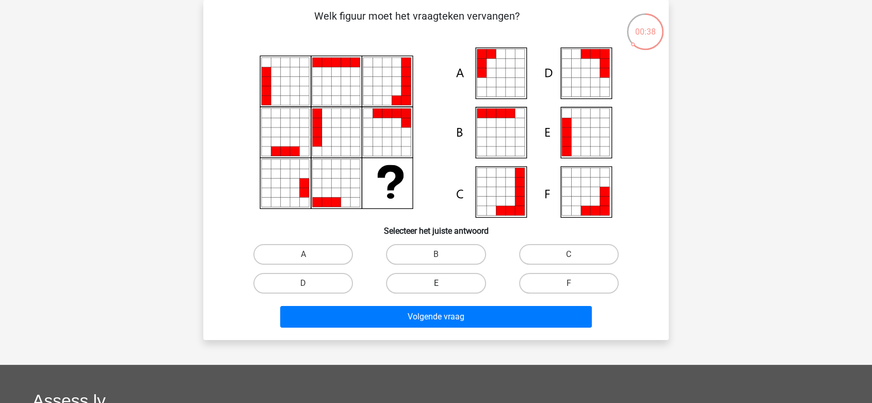
click at [442, 284] on label "E" at bounding box center [436, 283] width 100 height 21
click at [442, 284] on input "E" at bounding box center [439, 286] width 7 height 7
radio input "true"
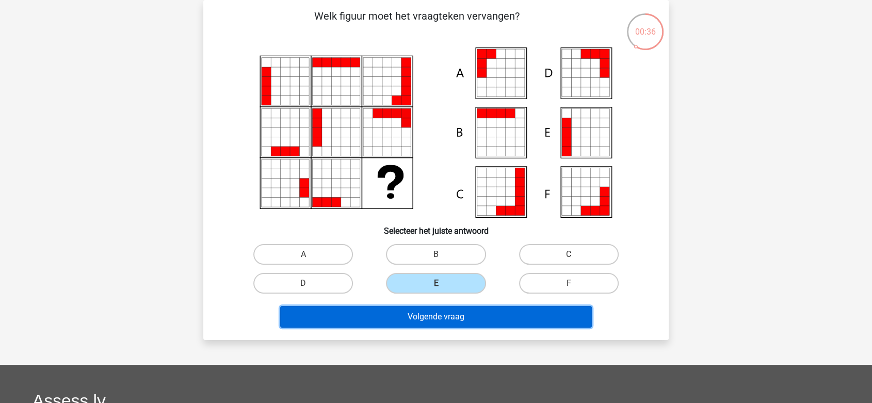
click at [448, 309] on button "Volgende vraag" at bounding box center [436, 317] width 312 height 22
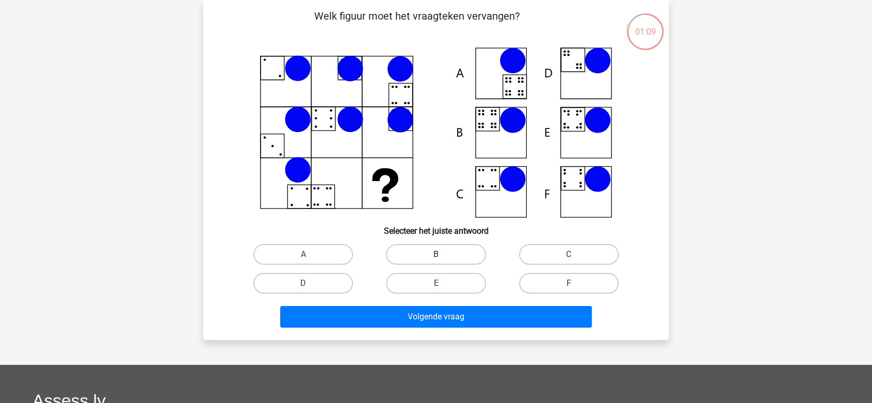
click at [461, 256] on label "B" at bounding box center [436, 254] width 100 height 21
click at [442, 256] on input "B" at bounding box center [439, 257] width 7 height 7
radio input "true"
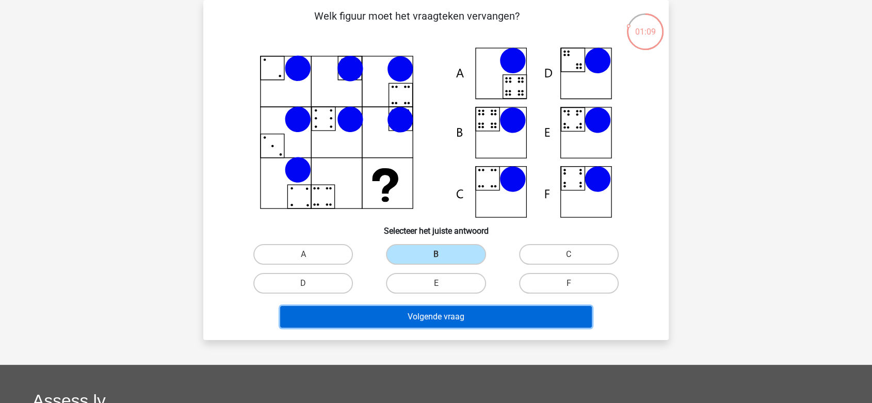
click at [470, 316] on button "Volgende vraag" at bounding box center [436, 317] width 312 height 22
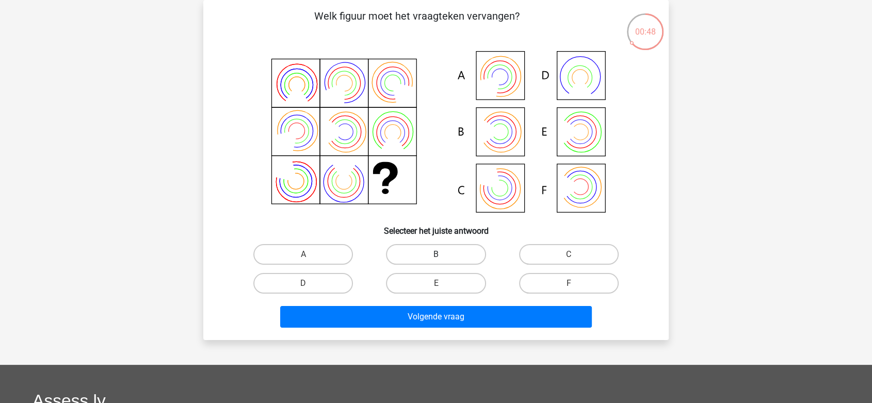
click at [450, 258] on label "B" at bounding box center [436, 254] width 100 height 21
click at [442, 258] on input "B" at bounding box center [439, 257] width 7 height 7
radio input "true"
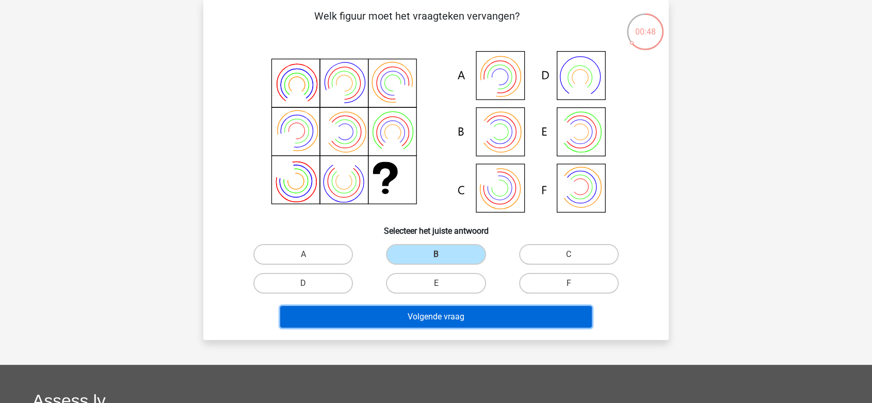
click at [453, 309] on button "Volgende vraag" at bounding box center [436, 317] width 312 height 22
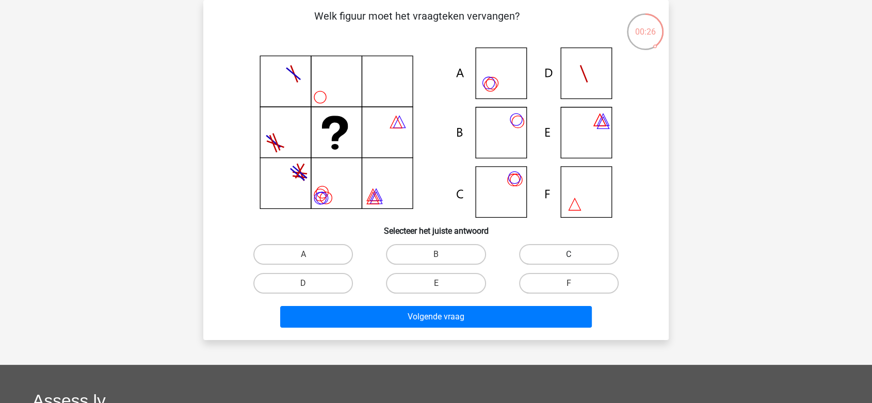
click at [568, 250] on label "C" at bounding box center [569, 254] width 100 height 21
click at [568, 254] on input "C" at bounding box center [571, 257] width 7 height 7
radio input "true"
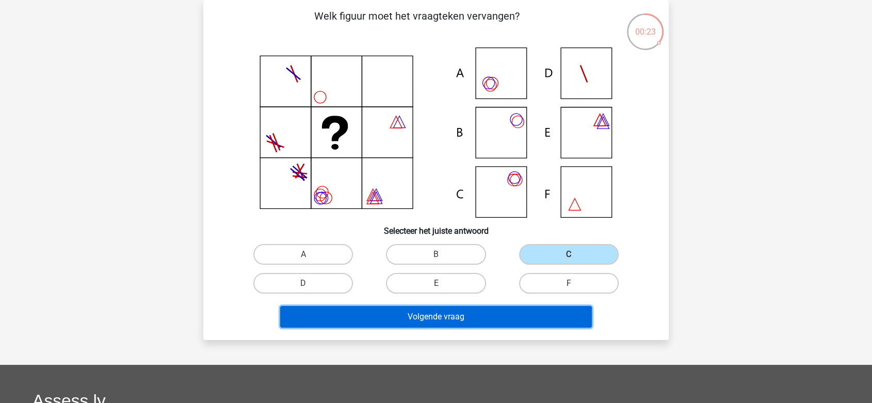
click at [491, 318] on button "Volgende vraag" at bounding box center [436, 317] width 312 height 22
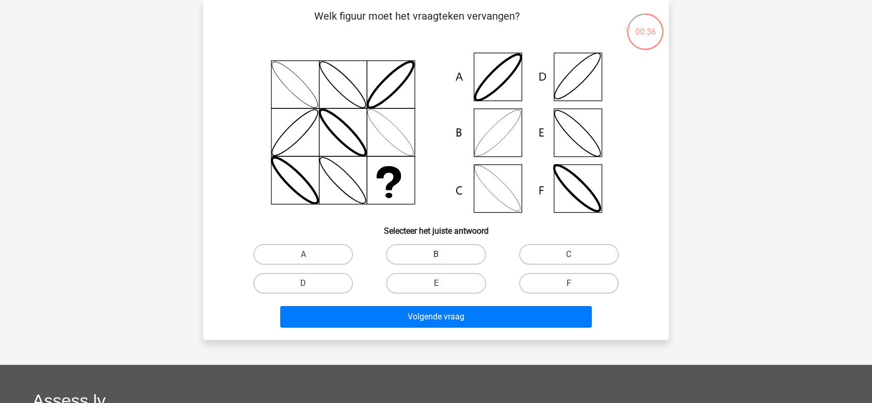
click at [466, 256] on label "B" at bounding box center [436, 254] width 100 height 21
click at [442, 256] on input "B" at bounding box center [439, 257] width 7 height 7
radio input "true"
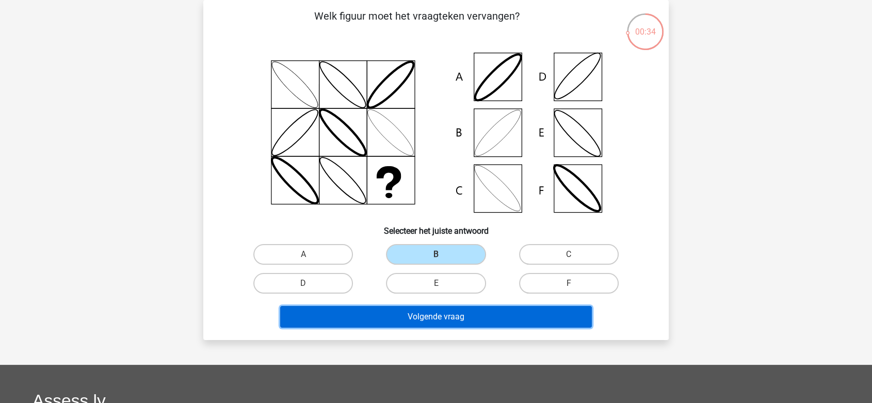
click at [455, 316] on button "Volgende vraag" at bounding box center [436, 317] width 312 height 22
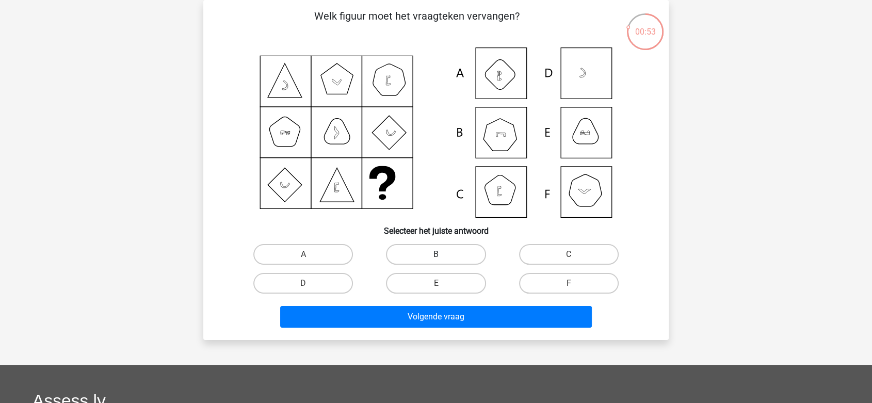
click at [458, 256] on label "B" at bounding box center [436, 254] width 100 height 21
click at [442, 256] on input "B" at bounding box center [439, 257] width 7 height 7
radio input "true"
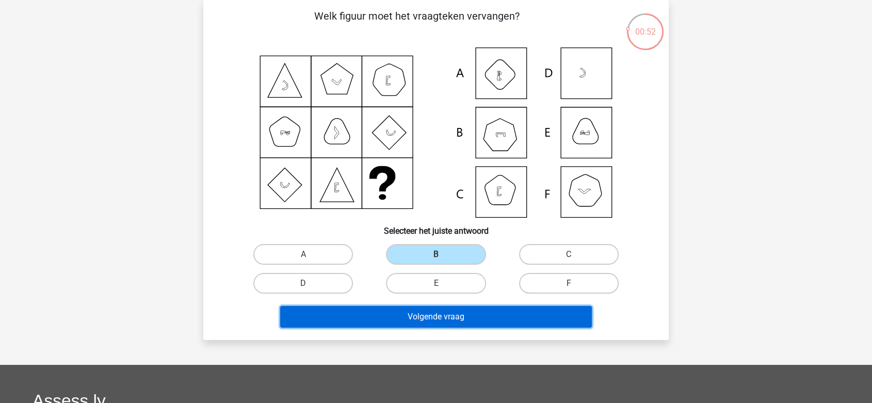
click at [454, 321] on button "Volgende vraag" at bounding box center [436, 317] width 312 height 22
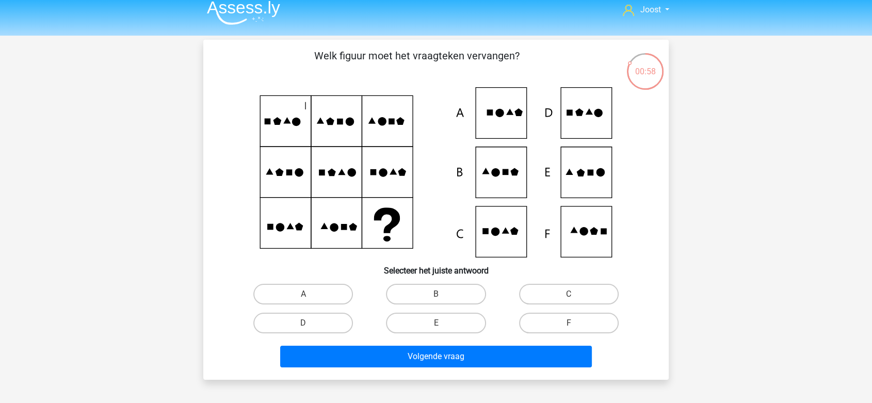
scroll to position [57, 0]
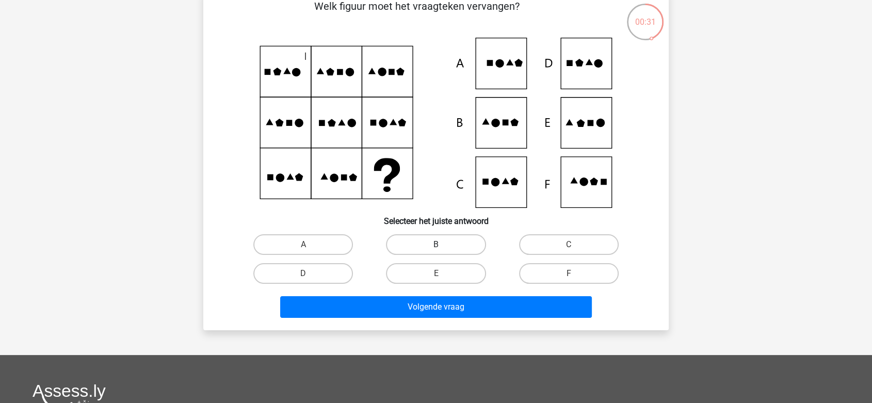
click at [444, 242] on label "B" at bounding box center [436, 244] width 100 height 21
click at [442, 244] on input "B" at bounding box center [439, 247] width 7 height 7
radio input "true"
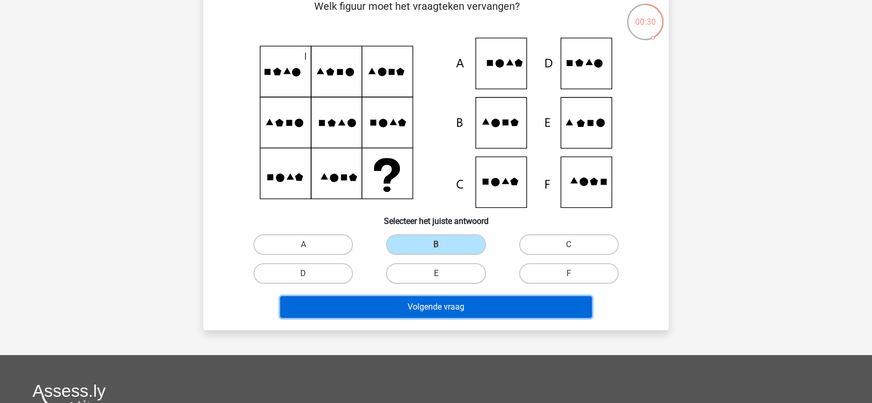
click at [452, 310] on button "Volgende vraag" at bounding box center [436, 307] width 312 height 22
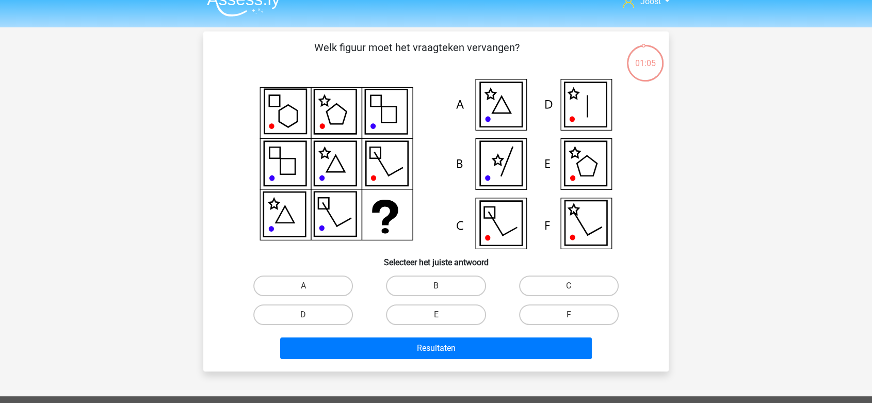
scroll to position [0, 0]
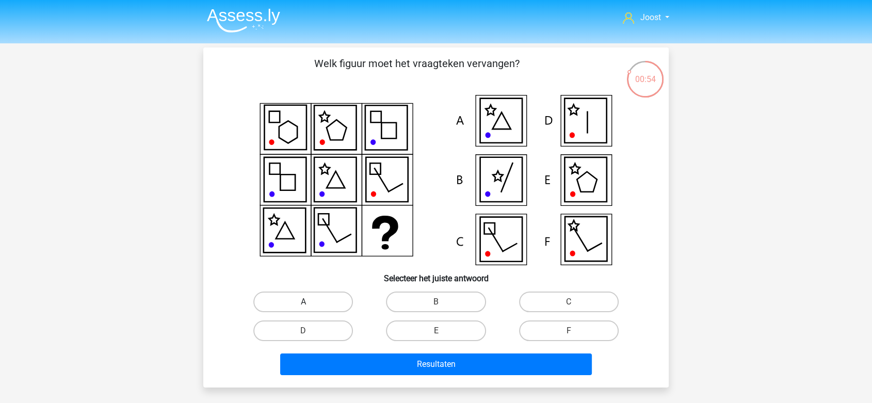
click at [322, 296] on label "A" at bounding box center [303, 301] width 100 height 21
click at [310, 302] on input "A" at bounding box center [306, 305] width 7 height 7
radio input "true"
click at [450, 304] on label "B" at bounding box center [436, 301] width 100 height 21
click at [442, 304] on input "B" at bounding box center [439, 305] width 7 height 7
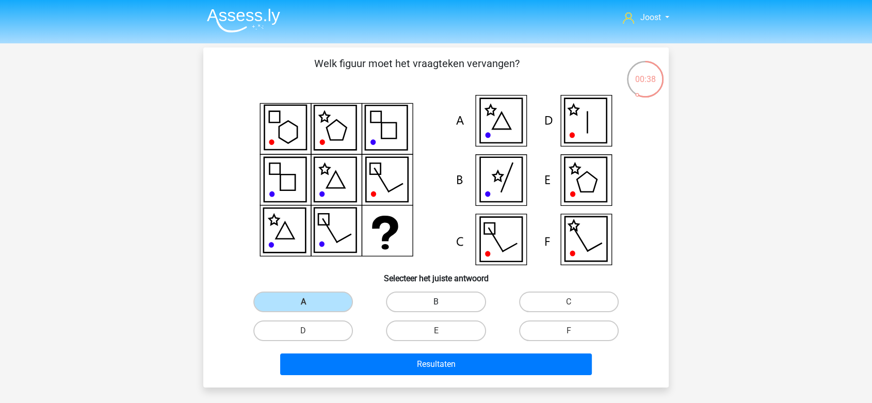
radio input "true"
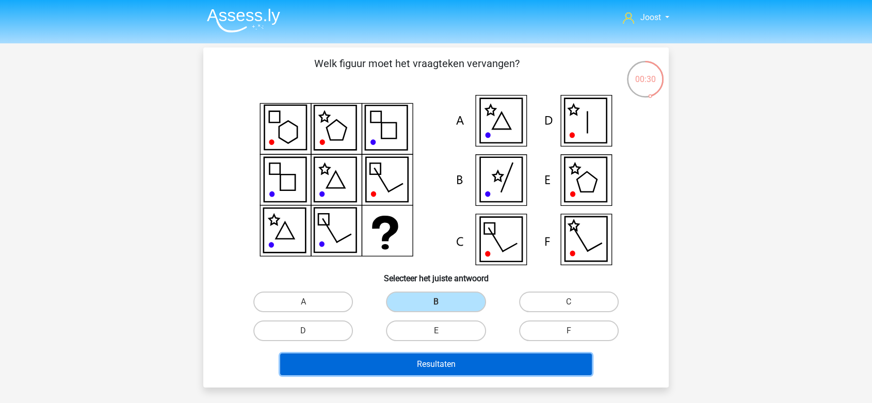
click at [440, 372] on button "Resultaten" at bounding box center [436, 364] width 312 height 22
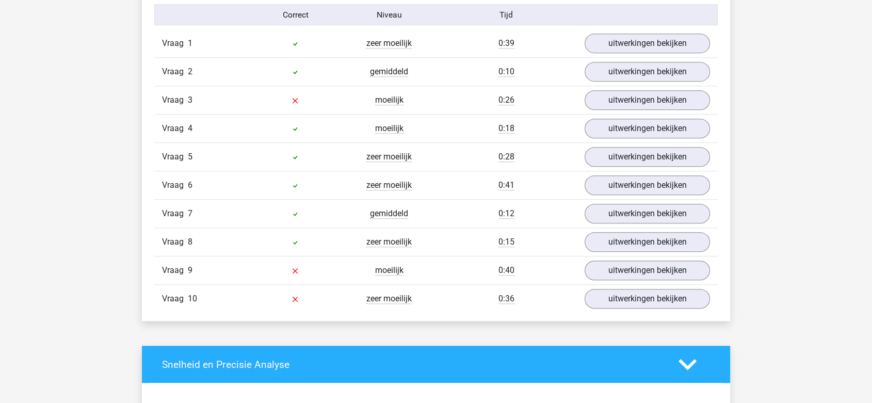
scroll to position [630, 0]
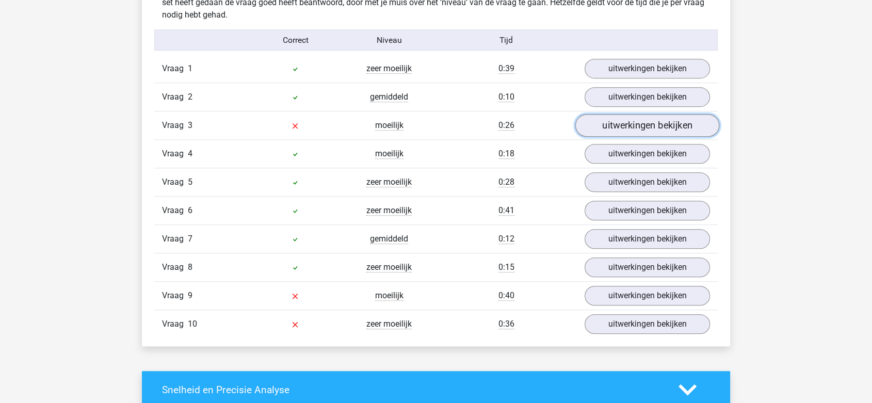
click at [629, 129] on link "uitwerkingen bekijken" at bounding box center [647, 125] width 144 height 23
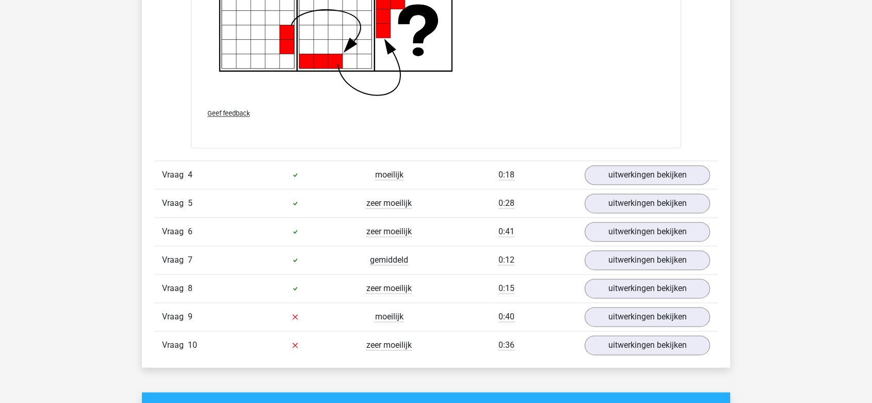
scroll to position [1432, 0]
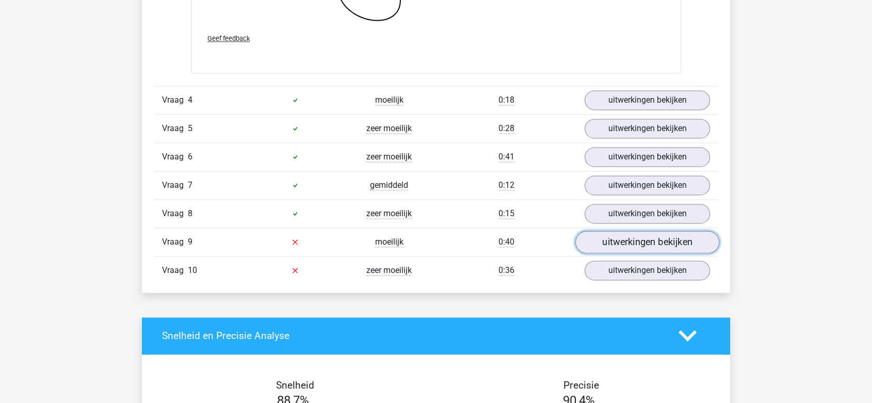
click at [608, 240] on link "uitwerkingen bekijken" at bounding box center [647, 242] width 144 height 23
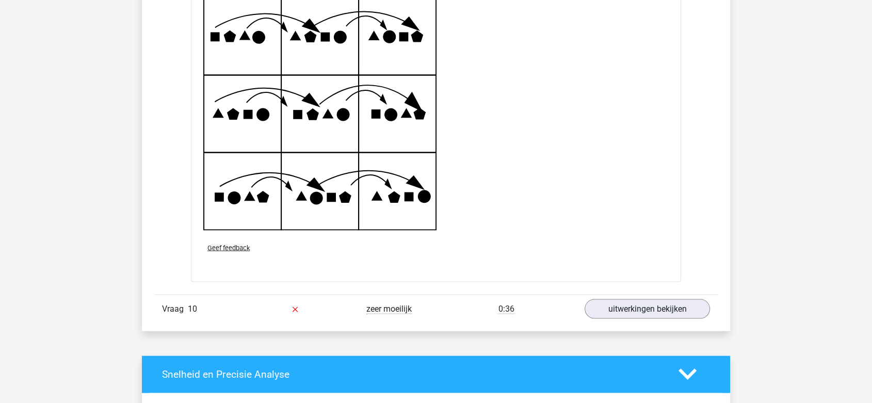
scroll to position [2063, 0]
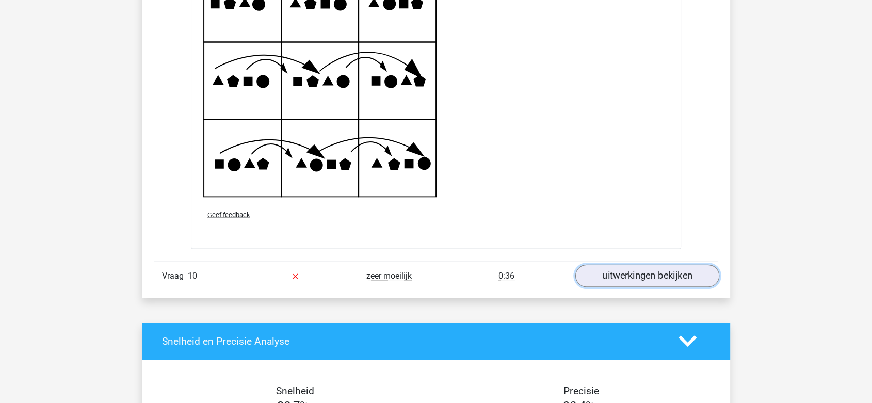
click at [623, 269] on link "uitwerkingen bekijken" at bounding box center [647, 276] width 144 height 23
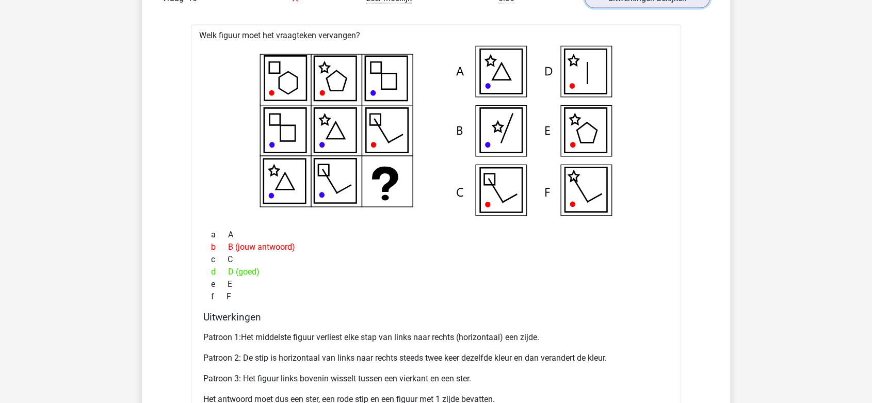
scroll to position [2406, 0]
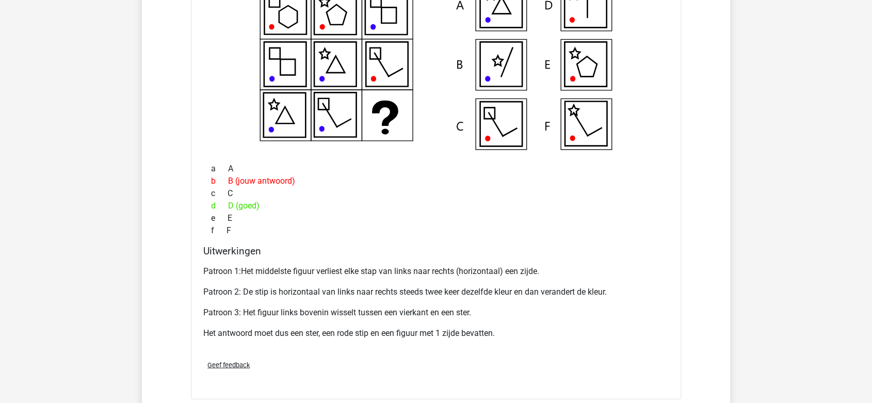
click at [384, 269] on p "Patroon 1:Het middelste figuur verliest elke stap van links naar rechts (horizo…" at bounding box center [435, 271] width 465 height 12
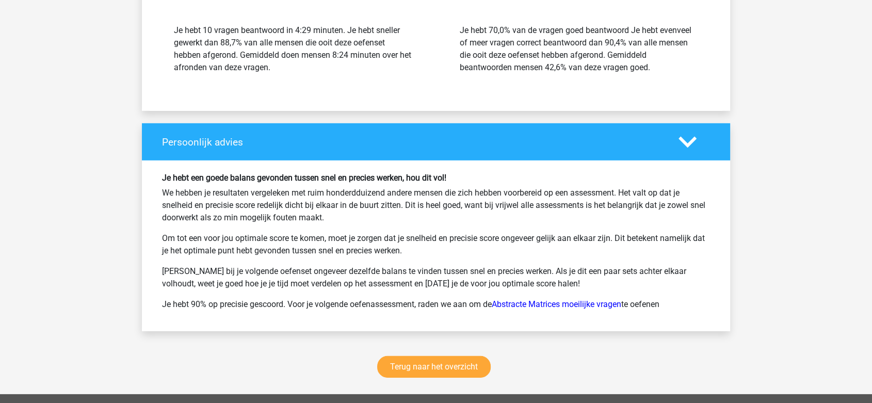
scroll to position [3094, 0]
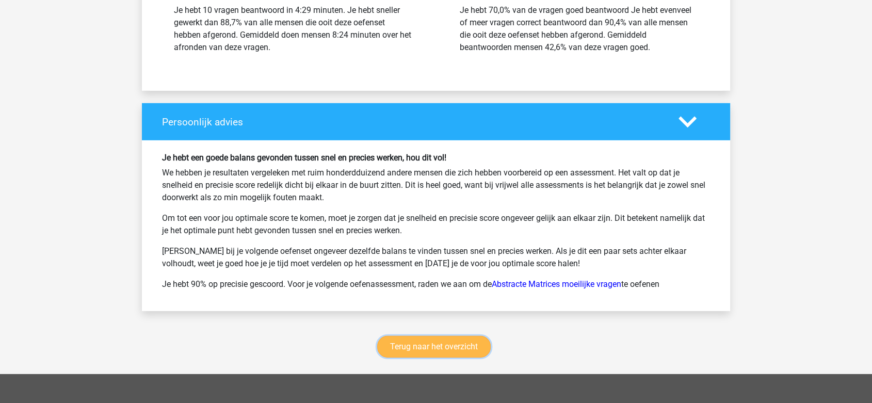
click at [429, 344] on link "Terug naar het overzicht" at bounding box center [433, 347] width 113 height 22
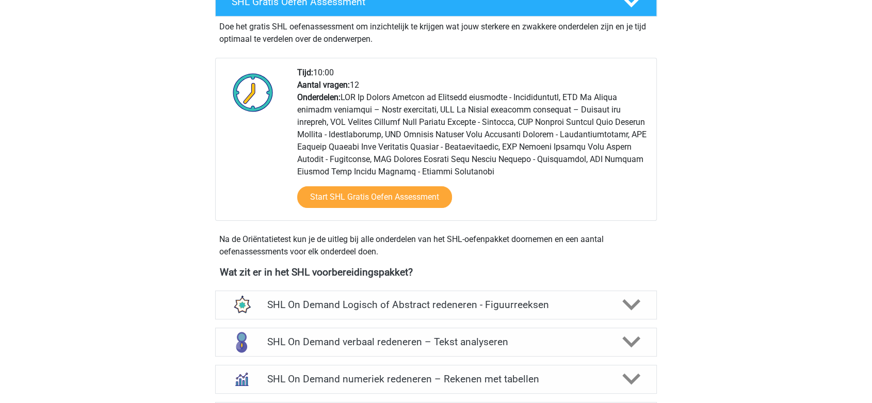
scroll to position [57, 0]
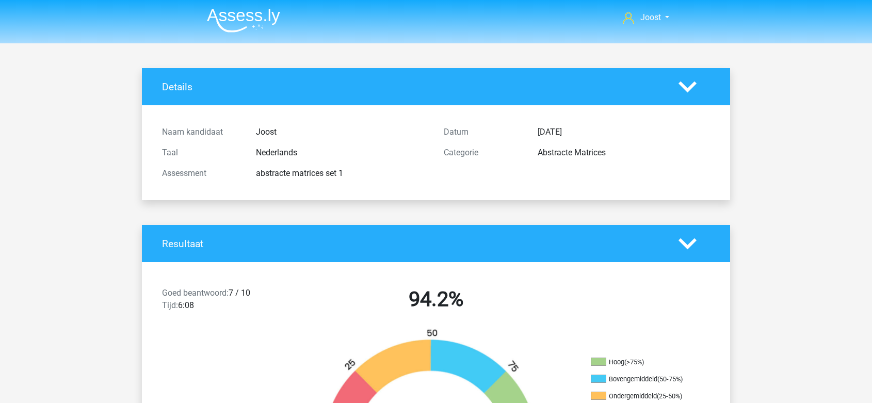
scroll to position [2054, 0]
